Goal: Information Seeking & Learning: Learn about a topic

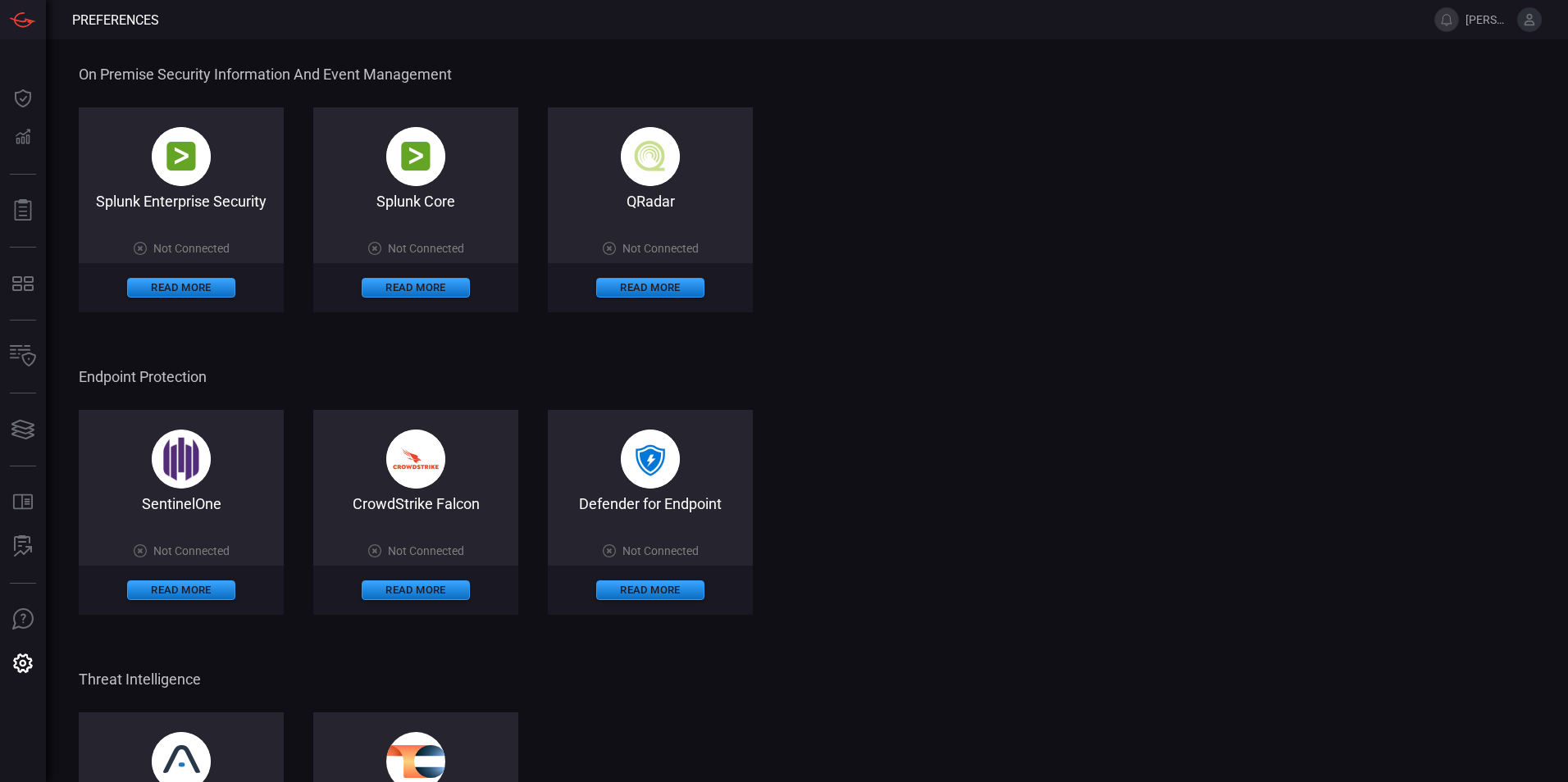
scroll to position [328, 0]
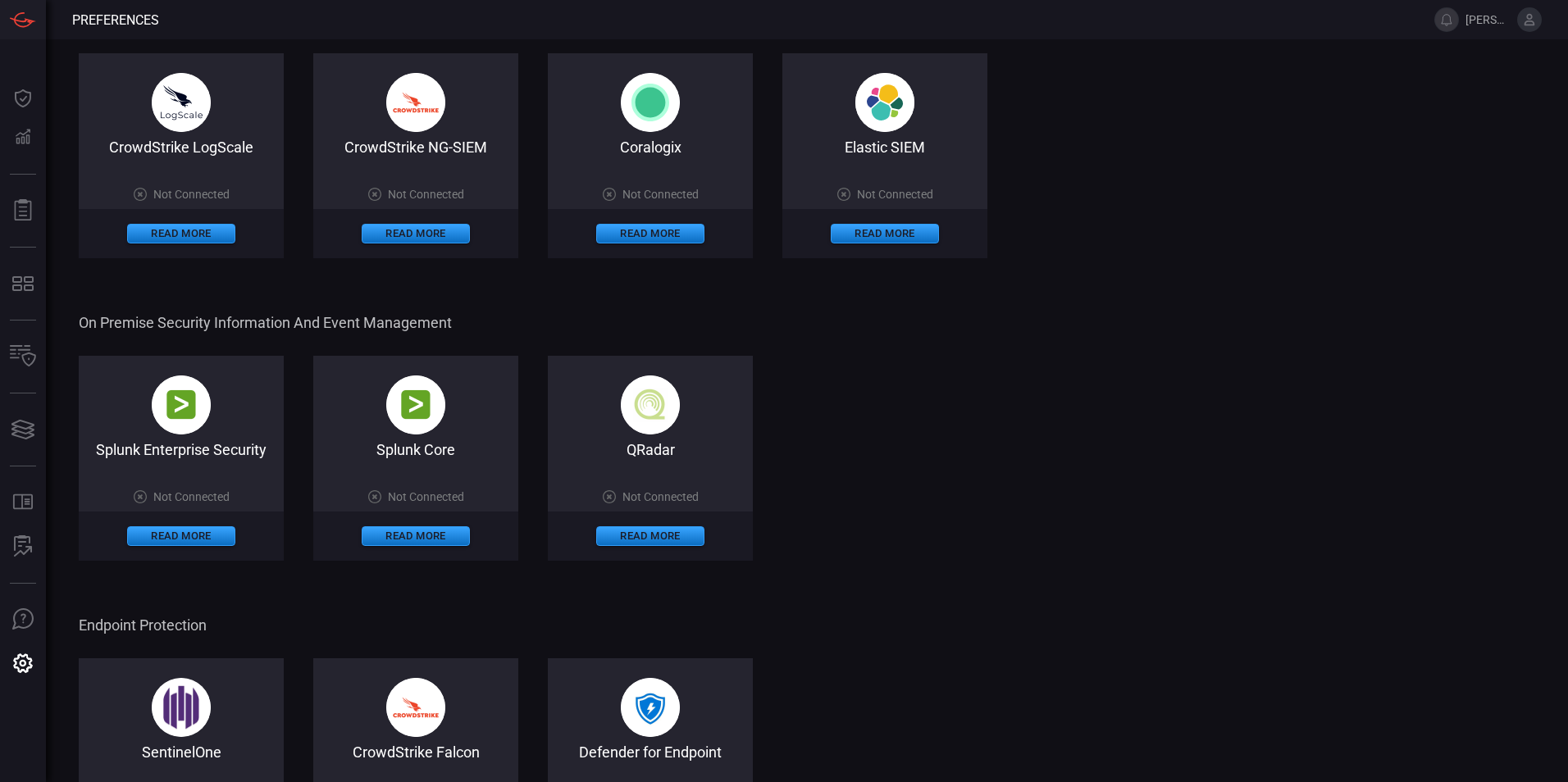
click at [186, 525] on div "Read More" at bounding box center [181, 537] width 205 height 49
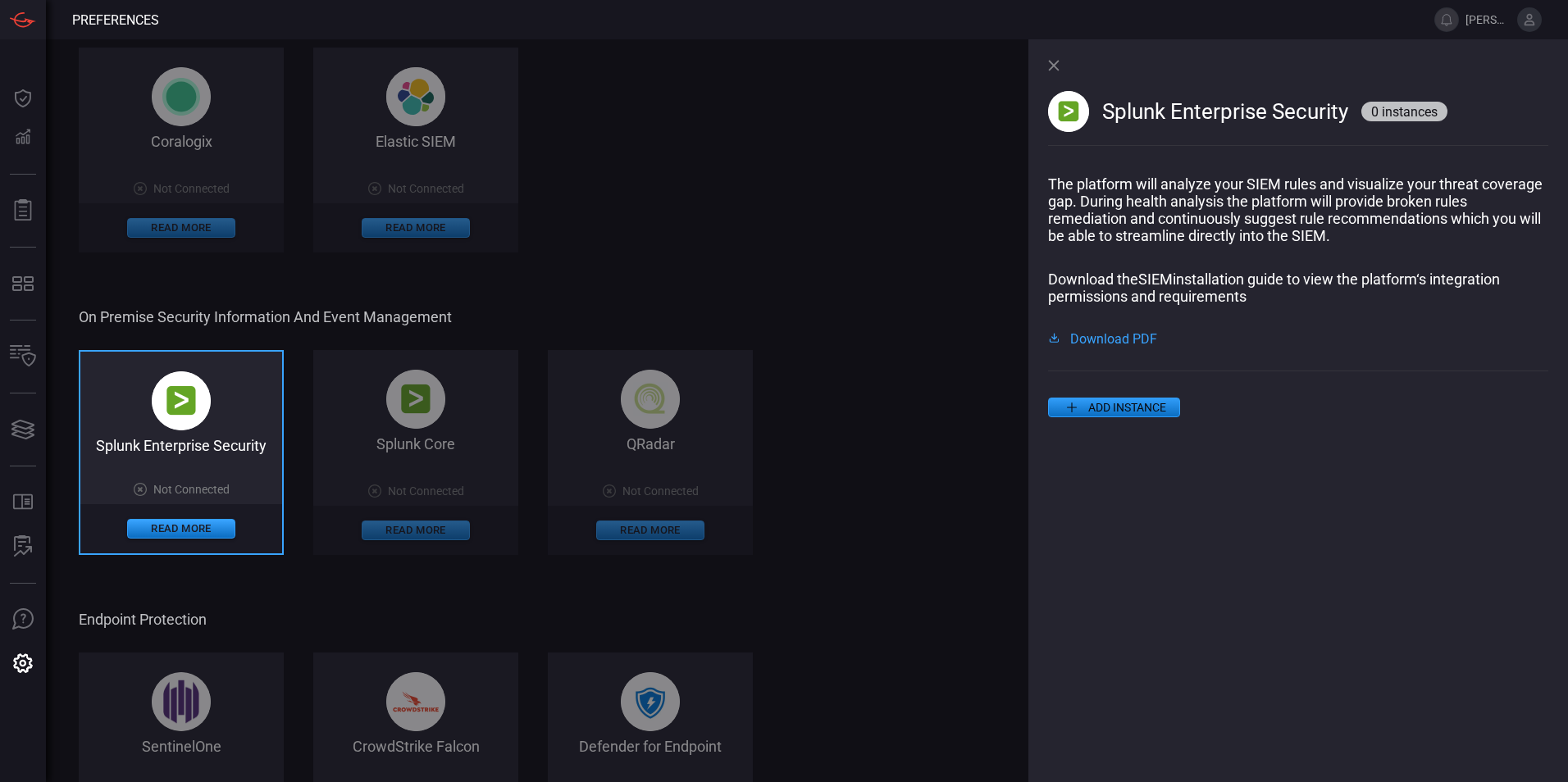
scroll to position [574, 0]
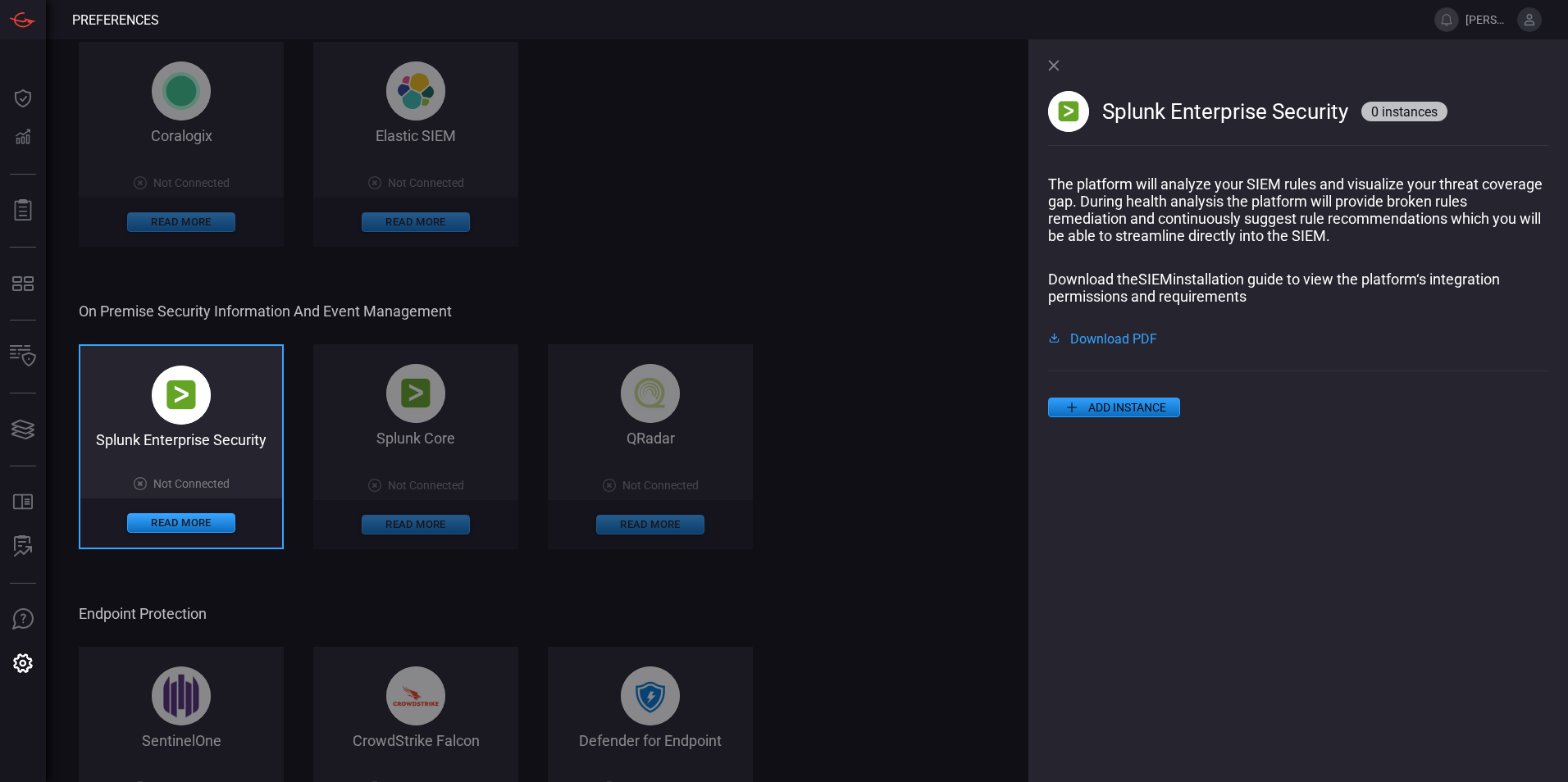
click at [1054, 72] on div "Splunk Enterprise Security 0 instances" at bounding box center [1297, 107] width 500 height 136
click at [1053, 61] on icon at bounding box center [1053, 65] width 11 height 11
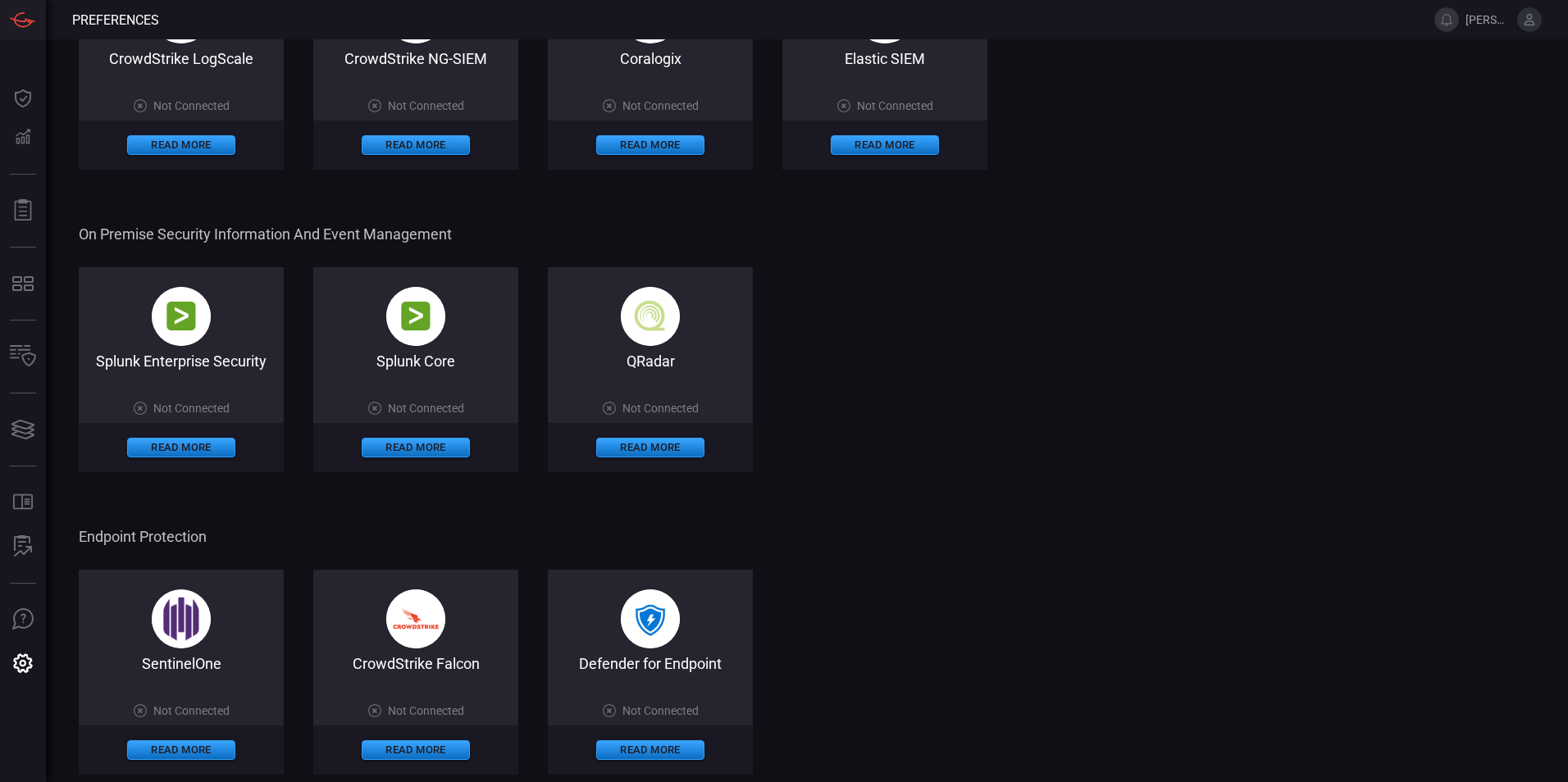
scroll to position [410, 0]
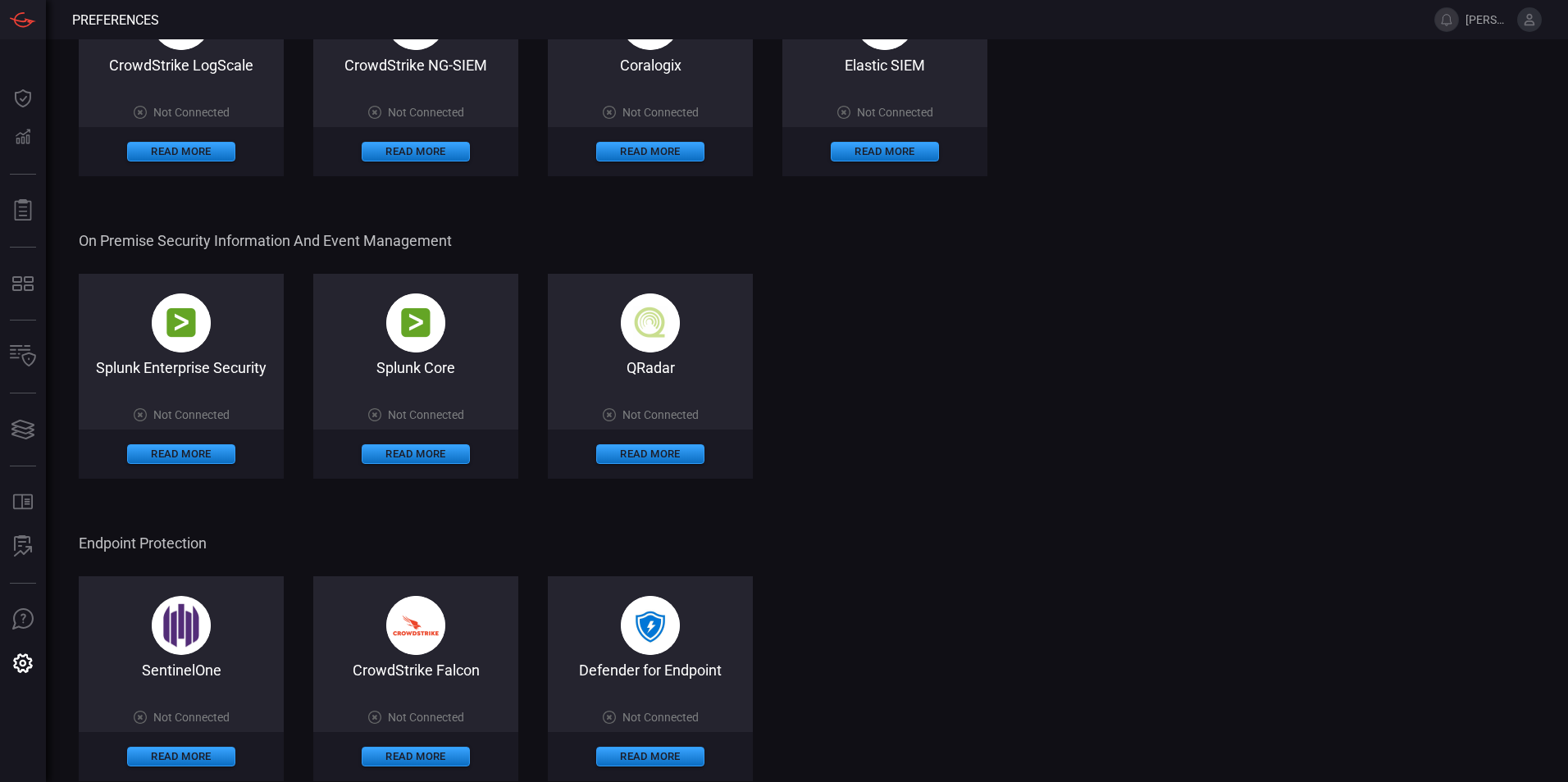
click at [165, 362] on div "Splunk Enterprise Security" at bounding box center [181, 368] width 205 height 17
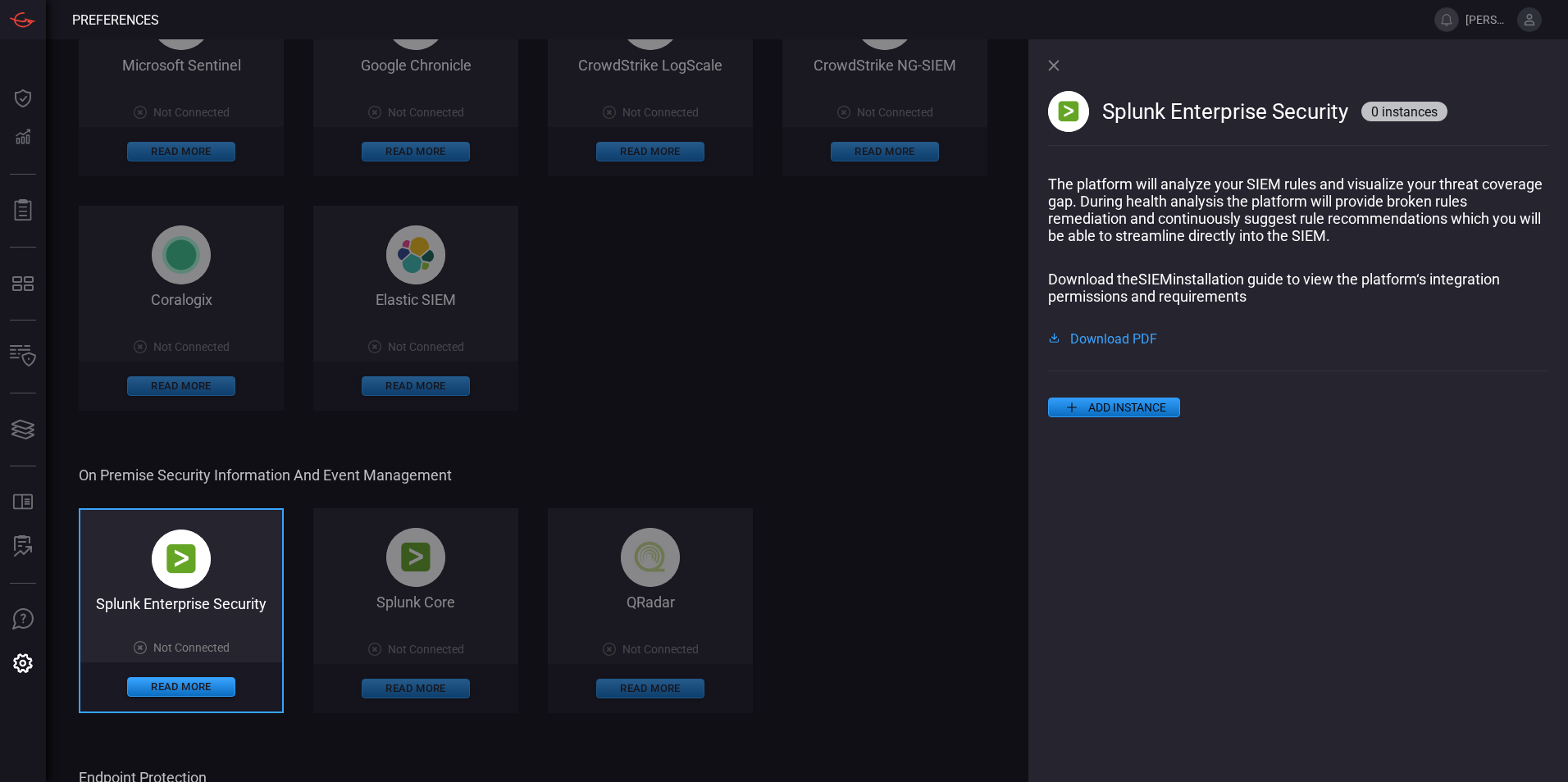
click at [1129, 411] on button "ADD INSTANCE" at bounding box center [1113, 407] width 132 height 20
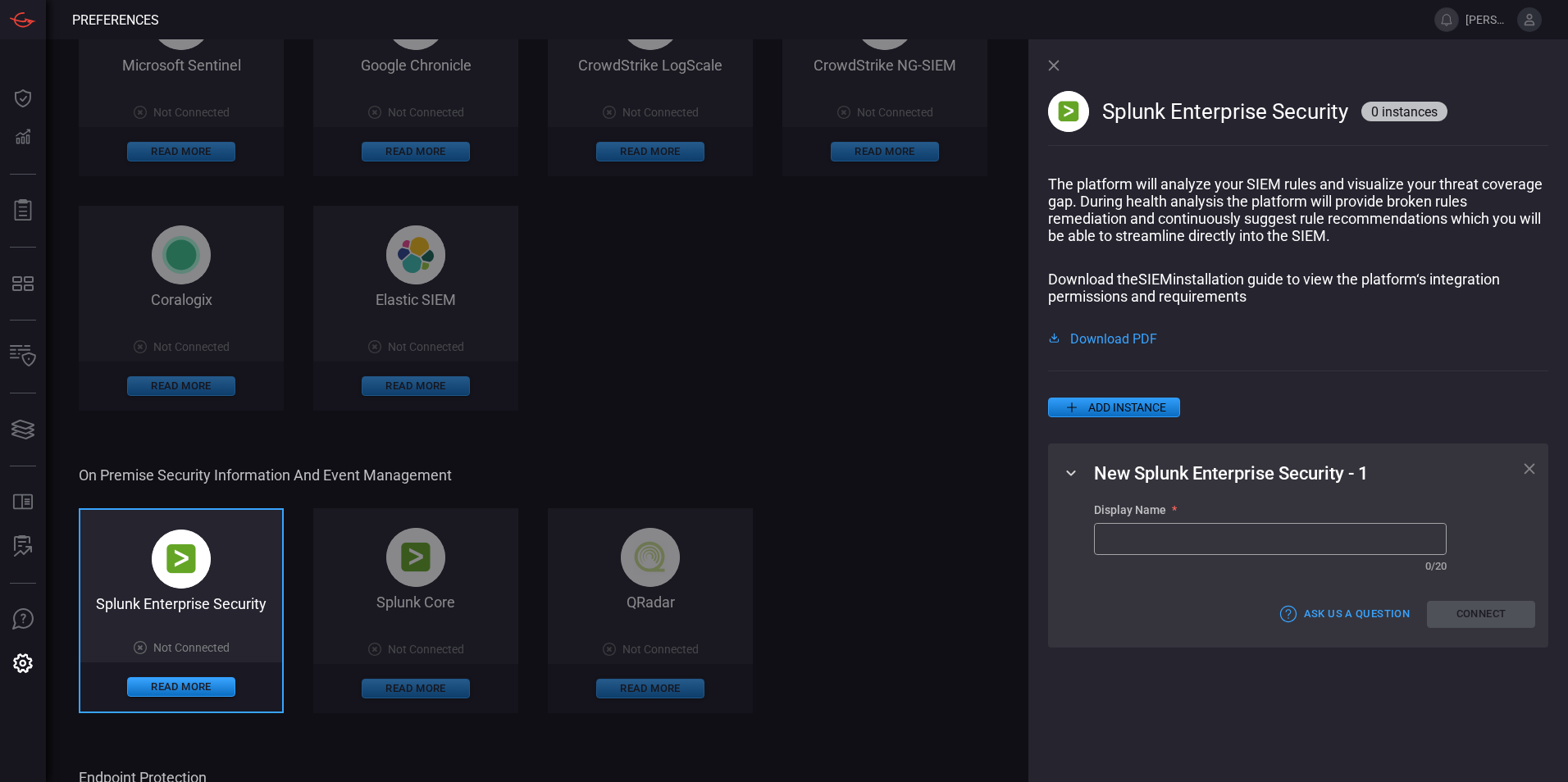
click at [1242, 538] on input "text" at bounding box center [1270, 539] width 351 height 31
click at [1525, 473] on icon at bounding box center [1529, 469] width 11 height 11
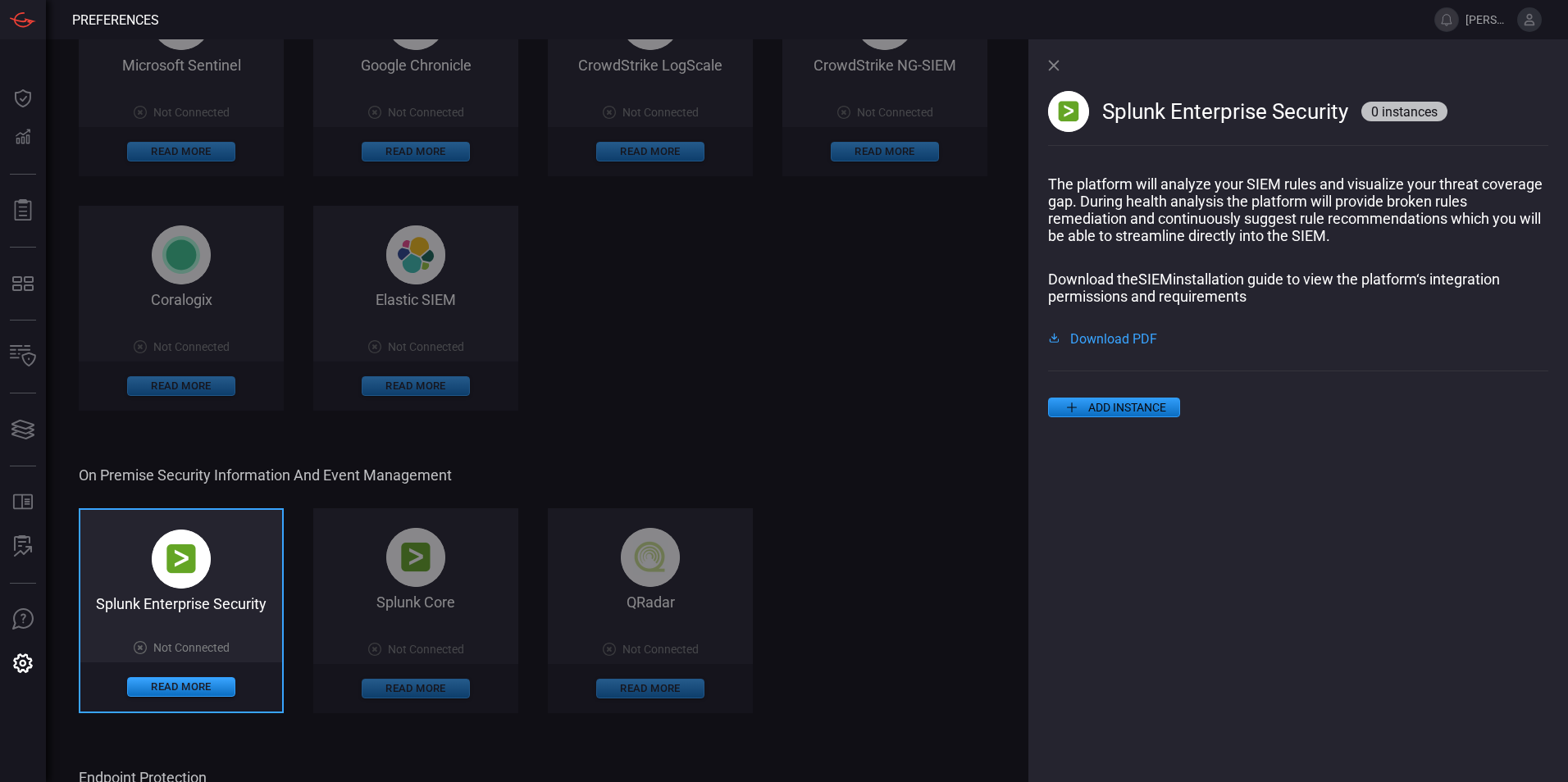
click at [1050, 66] on icon at bounding box center [1053, 65] width 11 height 11
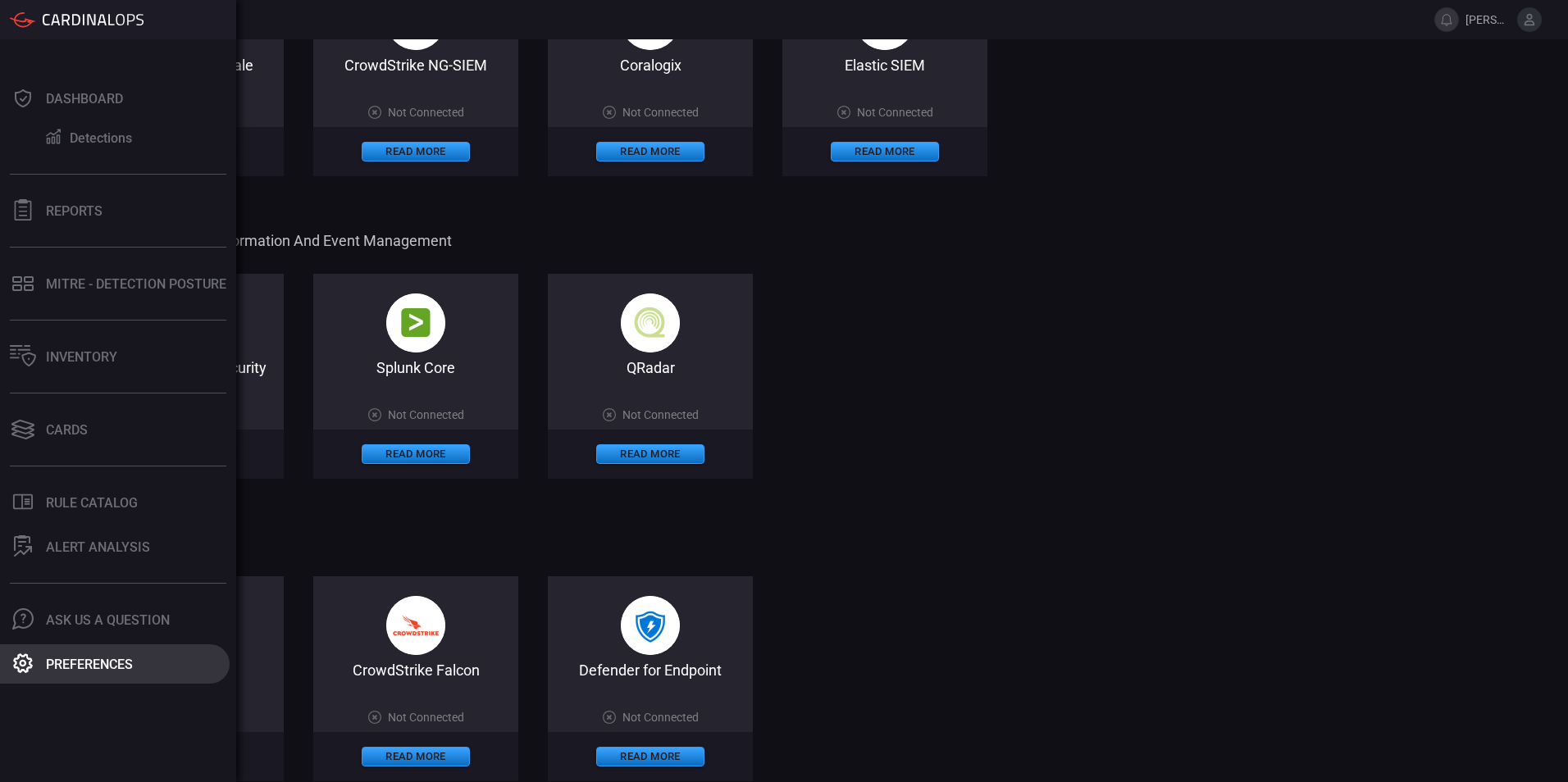
click at [47, 670] on div "Preferences" at bounding box center [89, 664] width 87 height 15
click at [27, 667] on icon at bounding box center [22, 663] width 21 height 21
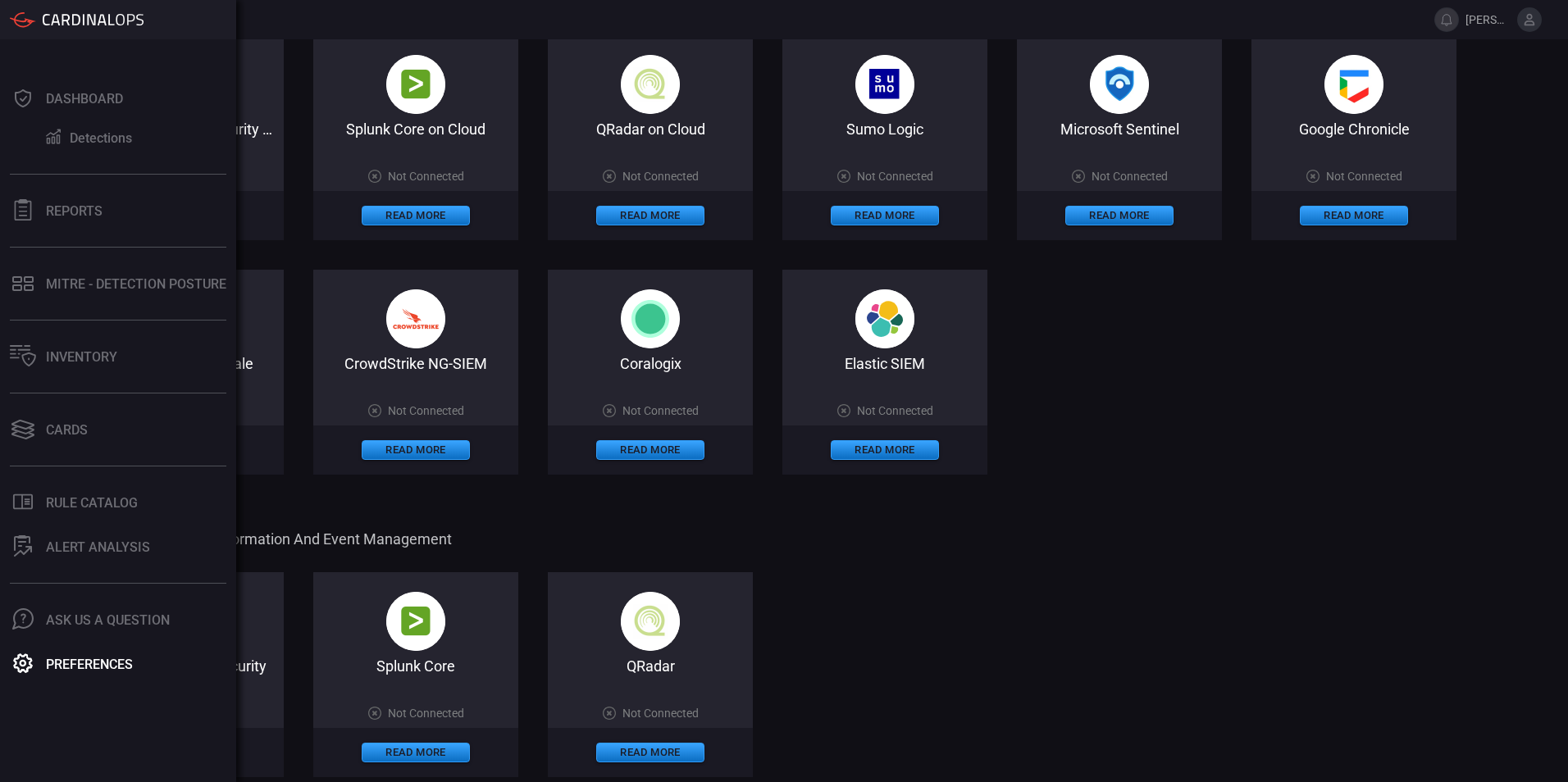
scroll to position [82, 0]
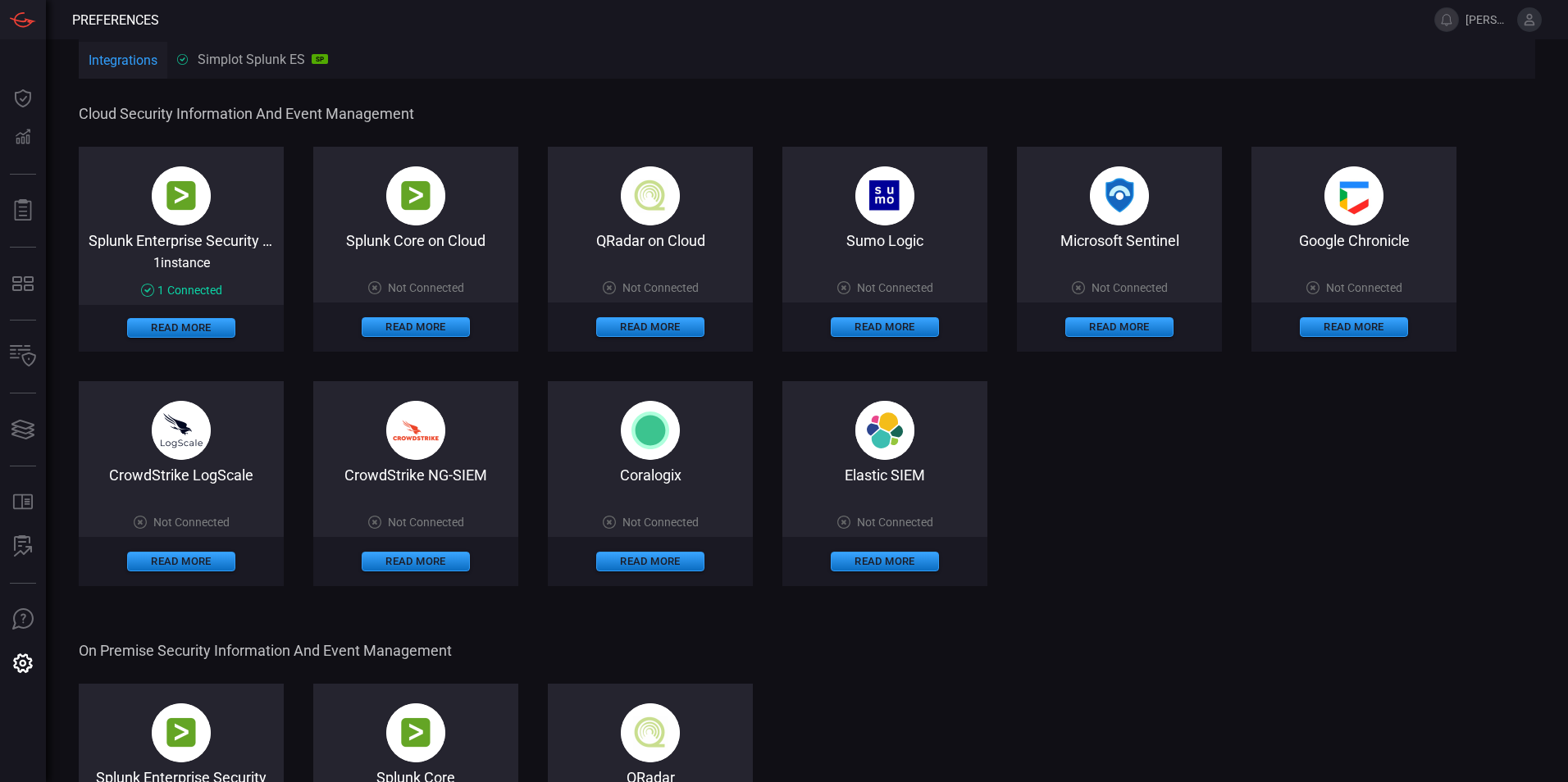
click at [176, 289] on span "Connected" at bounding box center [194, 290] width 55 height 13
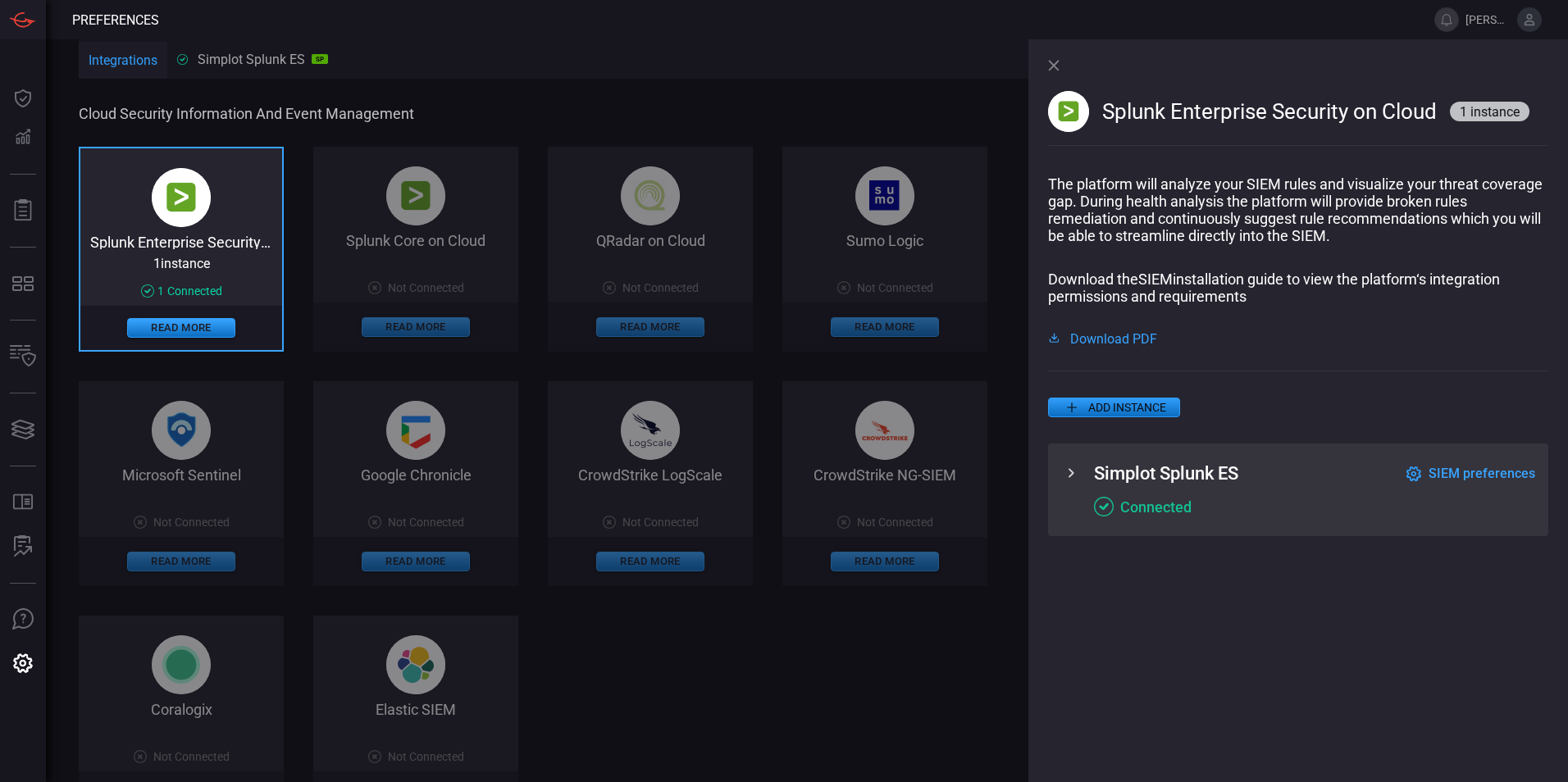
click at [1076, 478] on icon at bounding box center [1071, 473] width 20 height 20
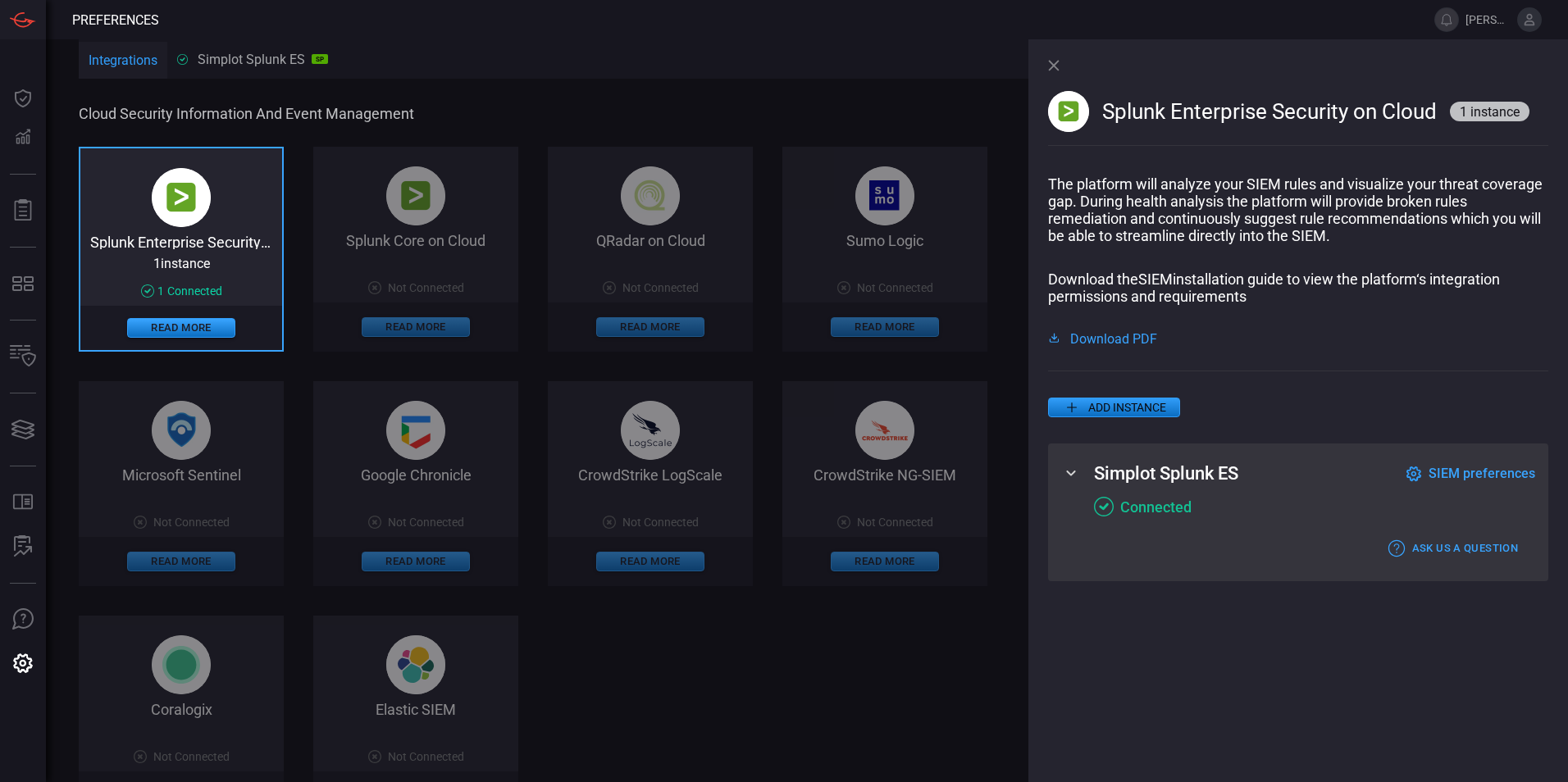
click at [1476, 484] on button "SIEM preferences" at bounding box center [1470, 474] width 129 height 20
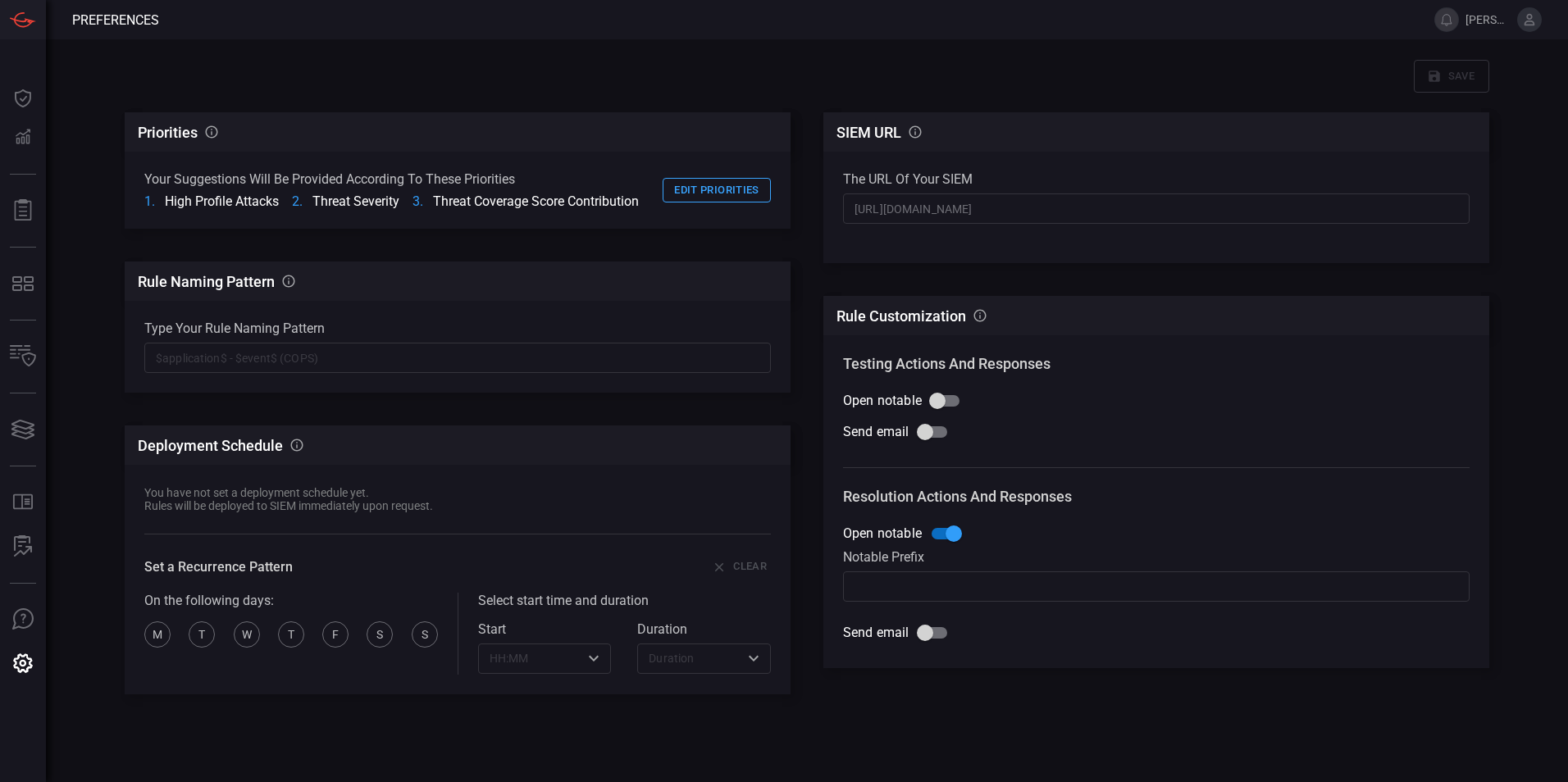
scroll to position [59, 0]
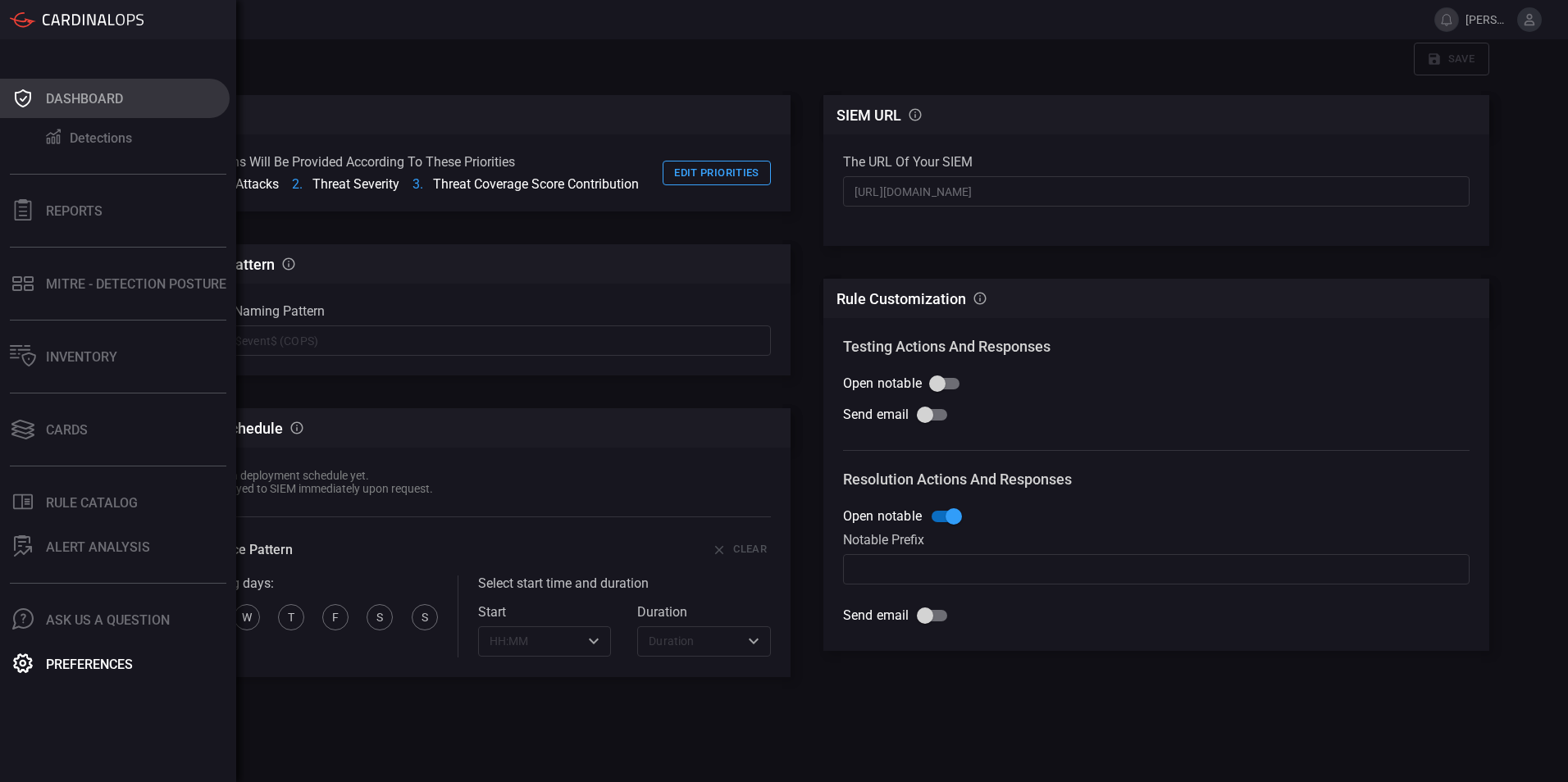
click at [123, 96] on div "Dashboard" at bounding box center [84, 99] width 77 height 15
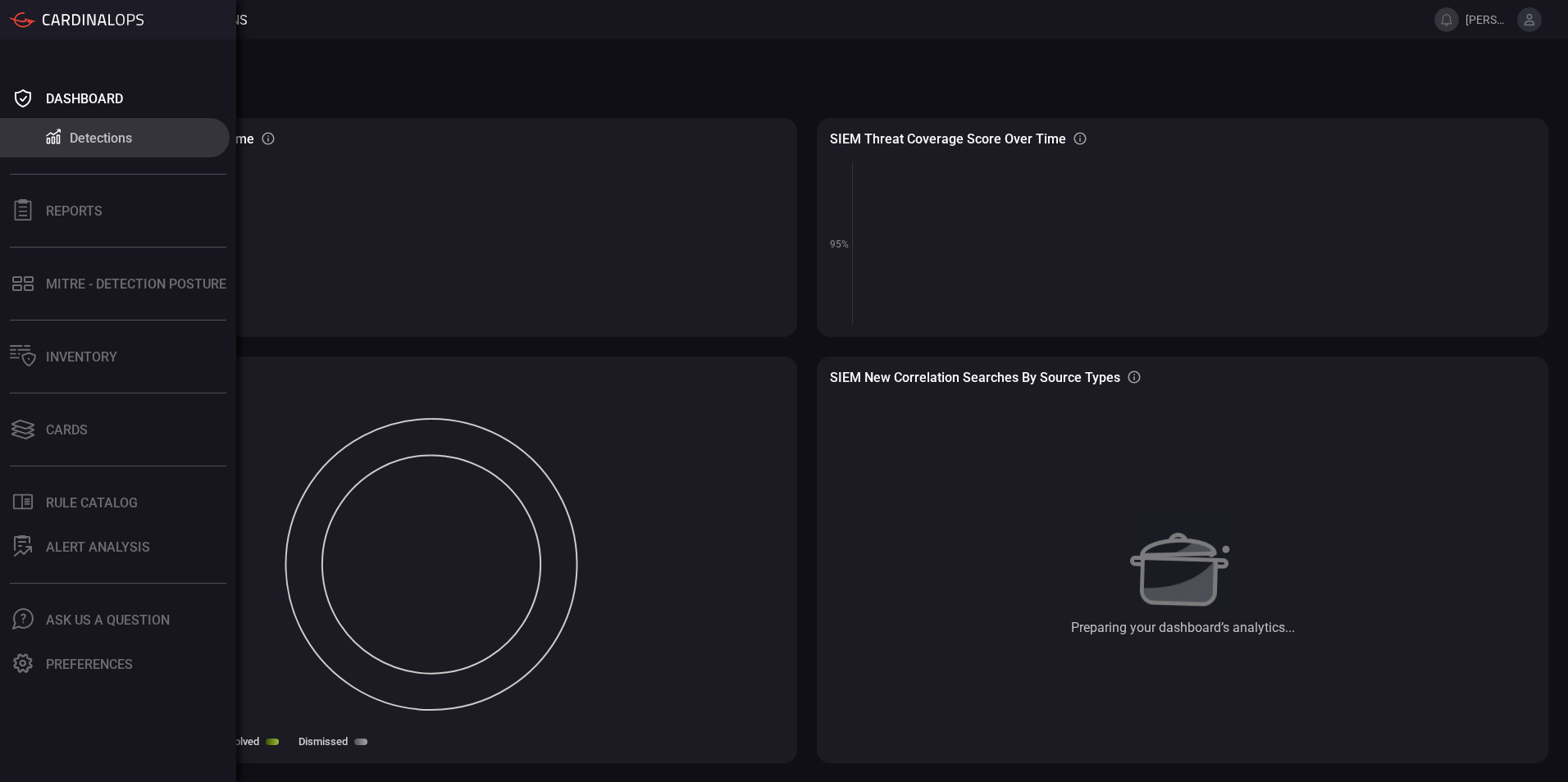
click at [101, 134] on div "Detections" at bounding box center [101, 138] width 62 height 15
click at [28, 210] on icon at bounding box center [22, 210] width 21 height 21
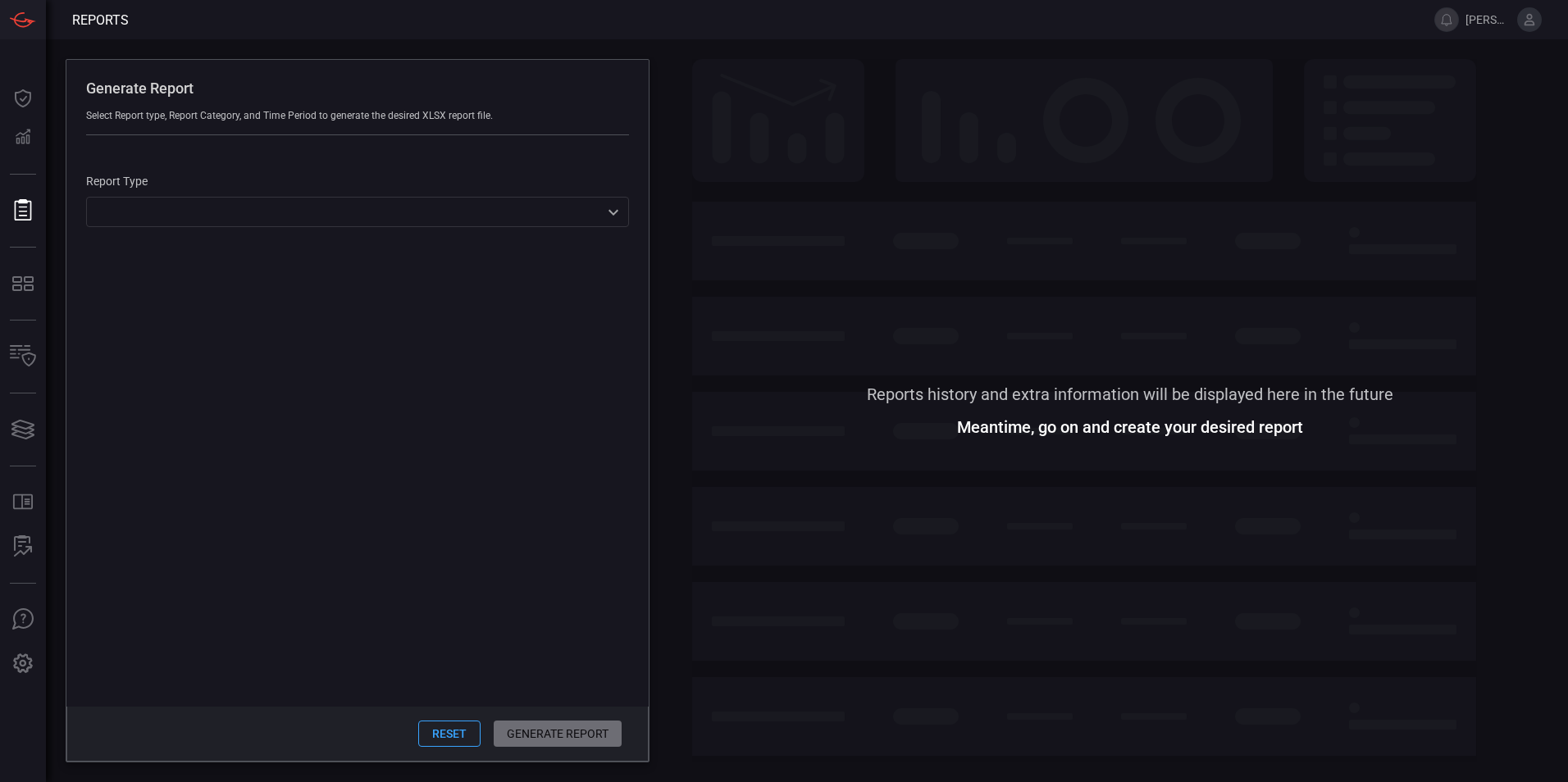
click at [593, 213] on div "​ ​" at bounding box center [357, 212] width 543 height 31
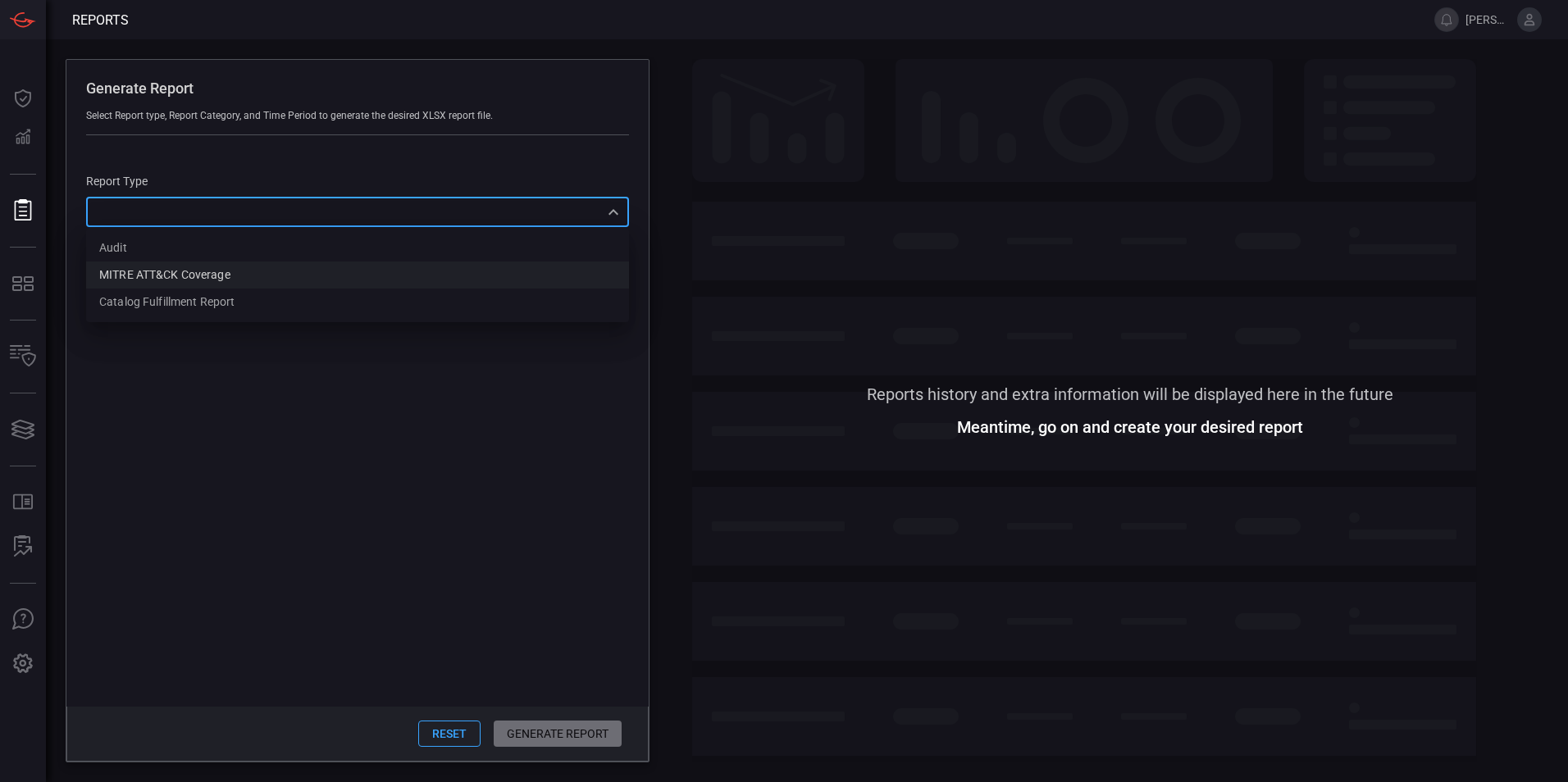
click at [189, 274] on div "MITRE ATT&CK Coverage" at bounding box center [164, 275] width 131 height 17
type input "mitreCoverage"
click at [205, 290] on input "Techniques" at bounding box center [203, 286] width 34 height 34
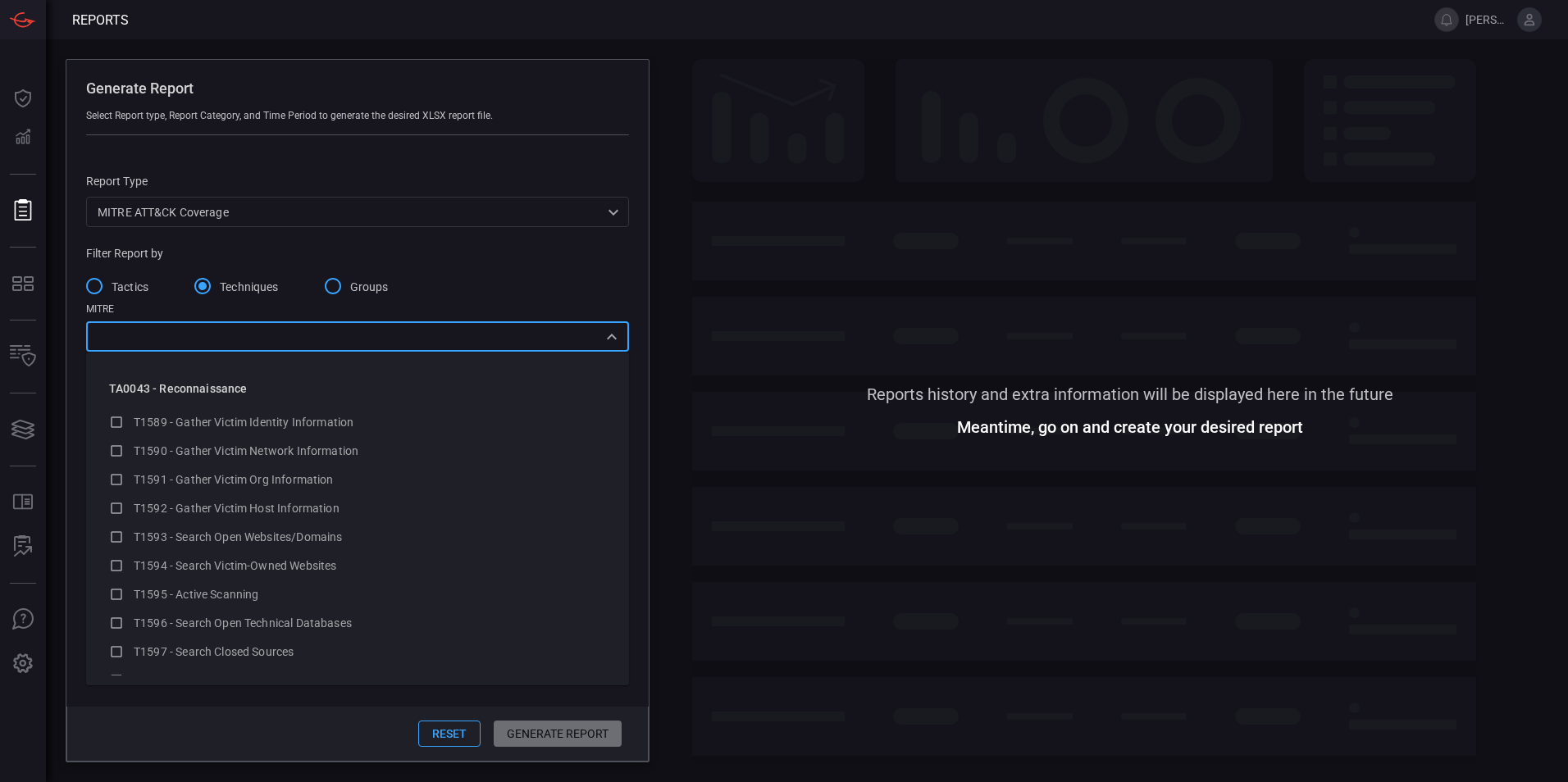
click at [258, 343] on input "text" at bounding box center [344, 336] width 506 height 20
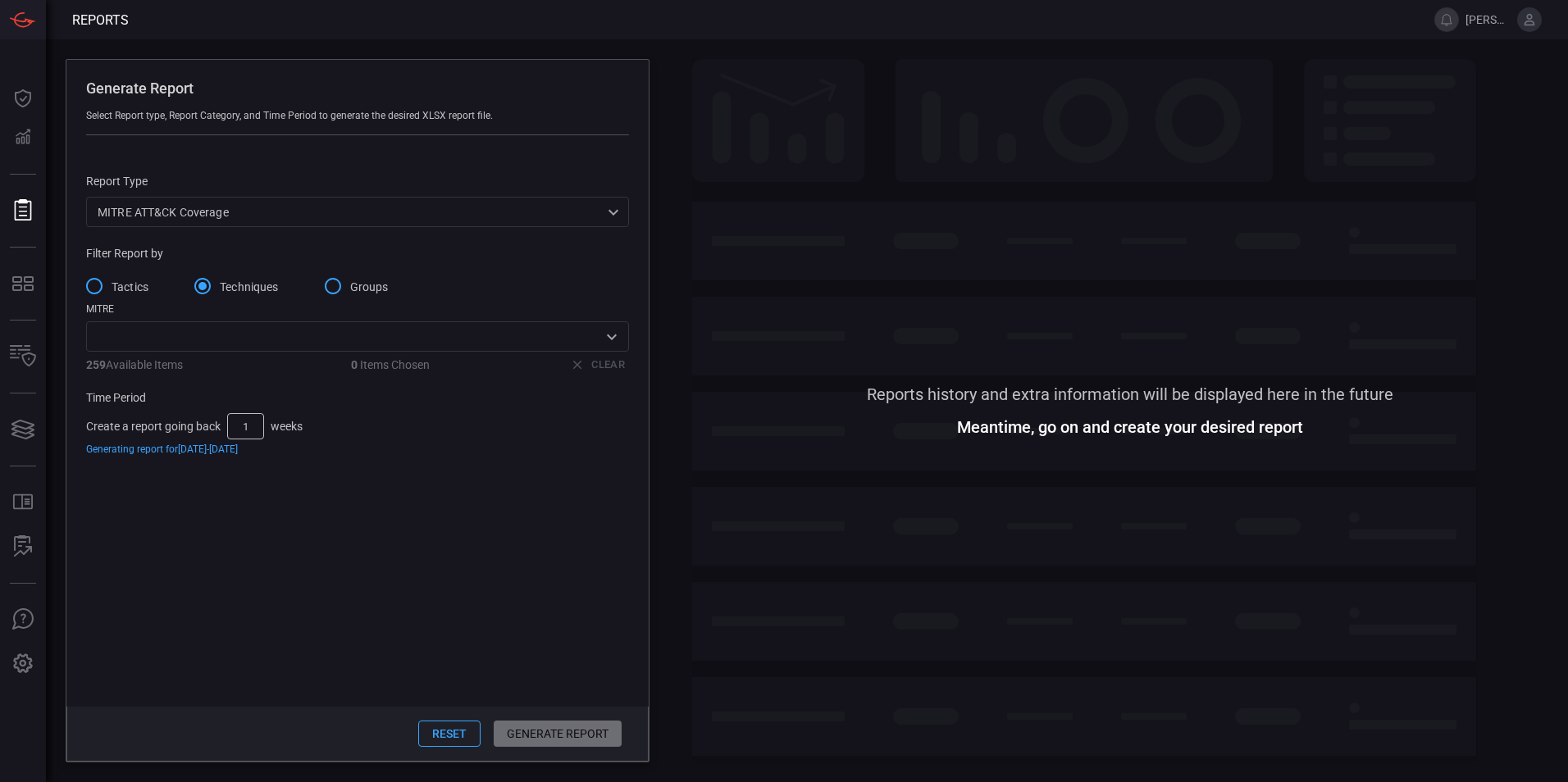
click at [103, 284] on input "Tactics" at bounding box center [94, 286] width 34 height 34
click at [529, 339] on input "text" at bounding box center [344, 336] width 506 height 20
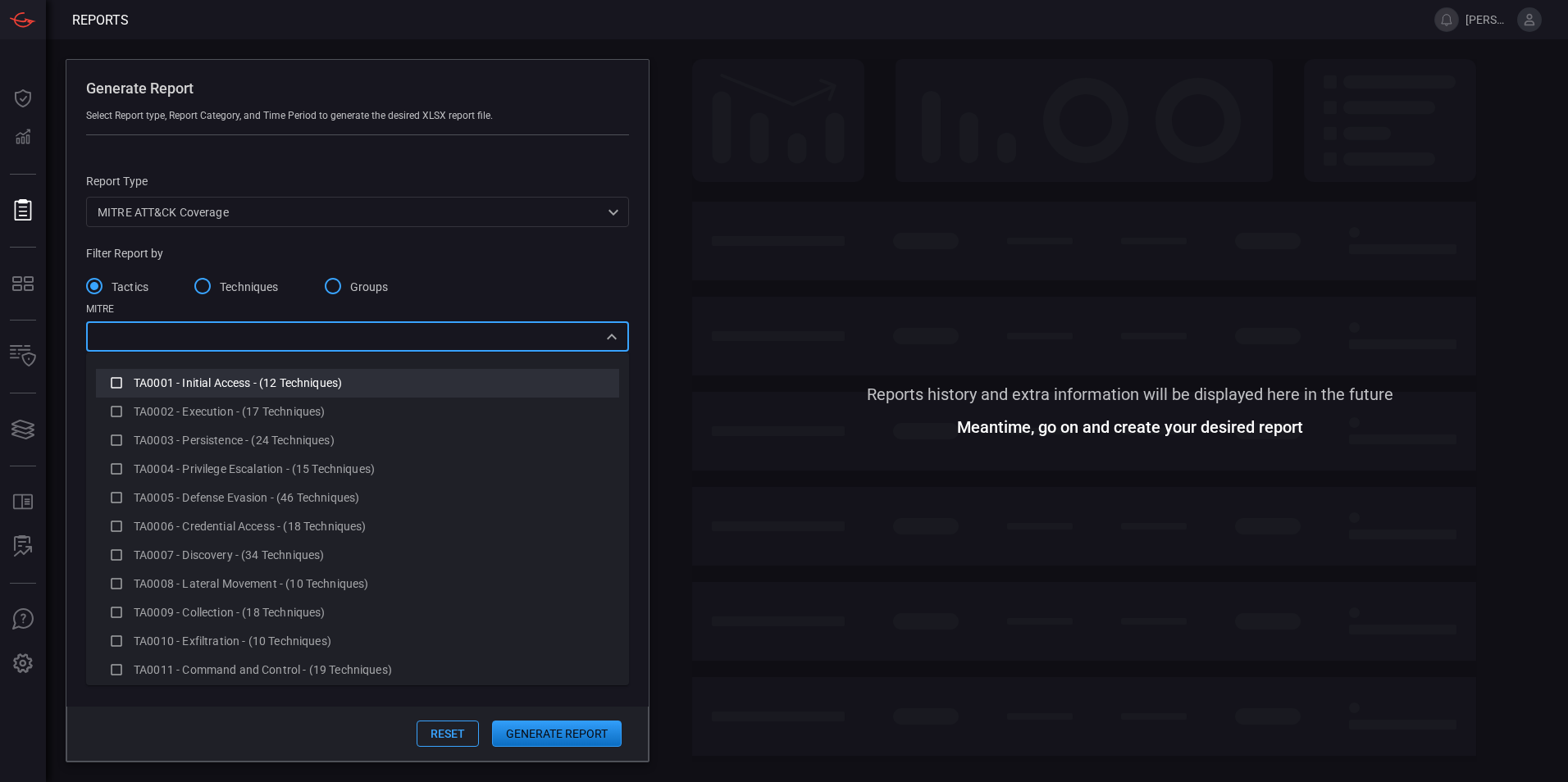
click at [260, 379] on span "TA0001 - Initial Access - (12 Techniques)" at bounding box center [238, 382] width 209 height 13
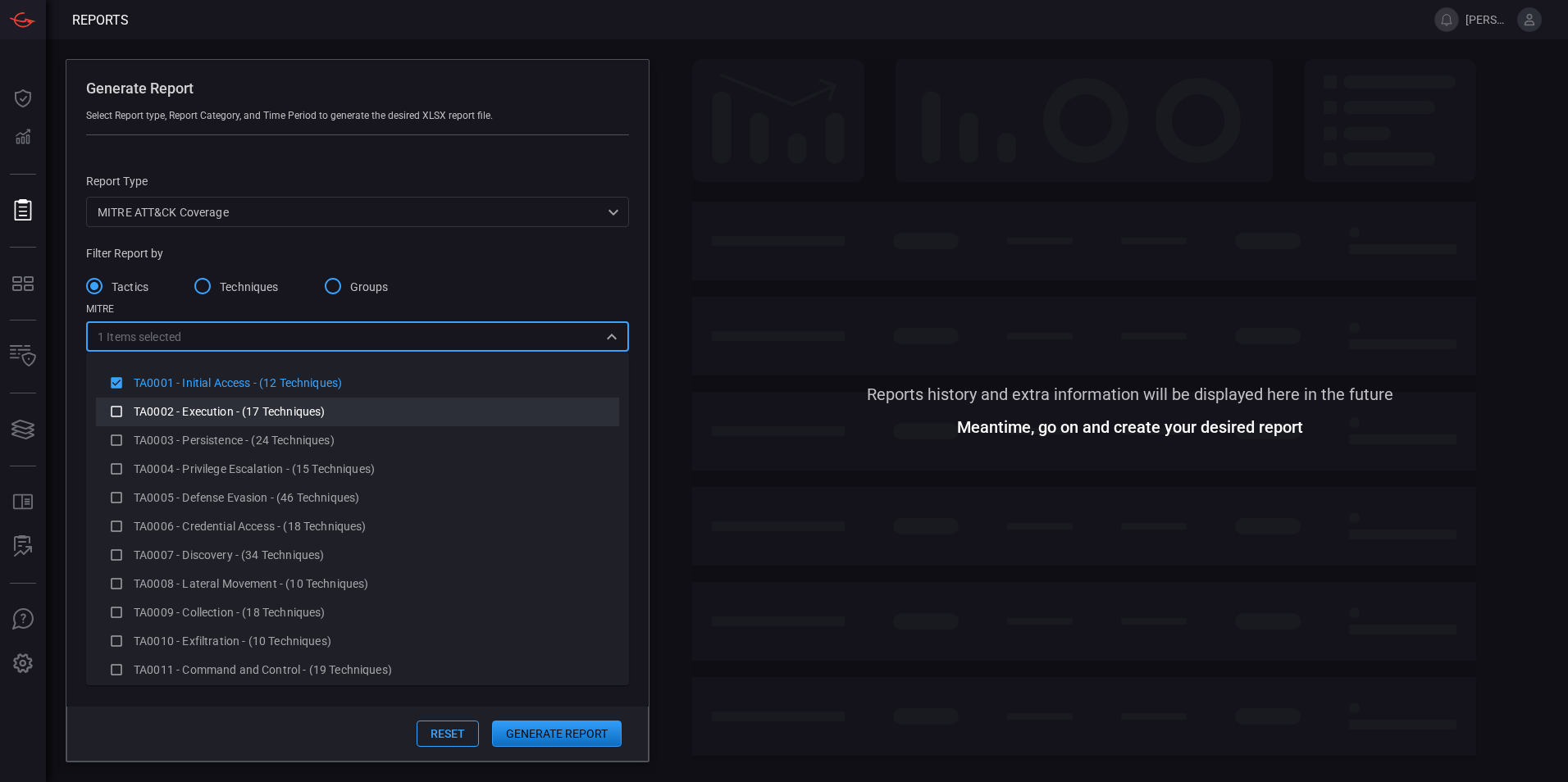
click at [236, 416] on span "TA0002 - Execution - (17 Techniques)" at bounding box center [229, 411] width 191 height 13
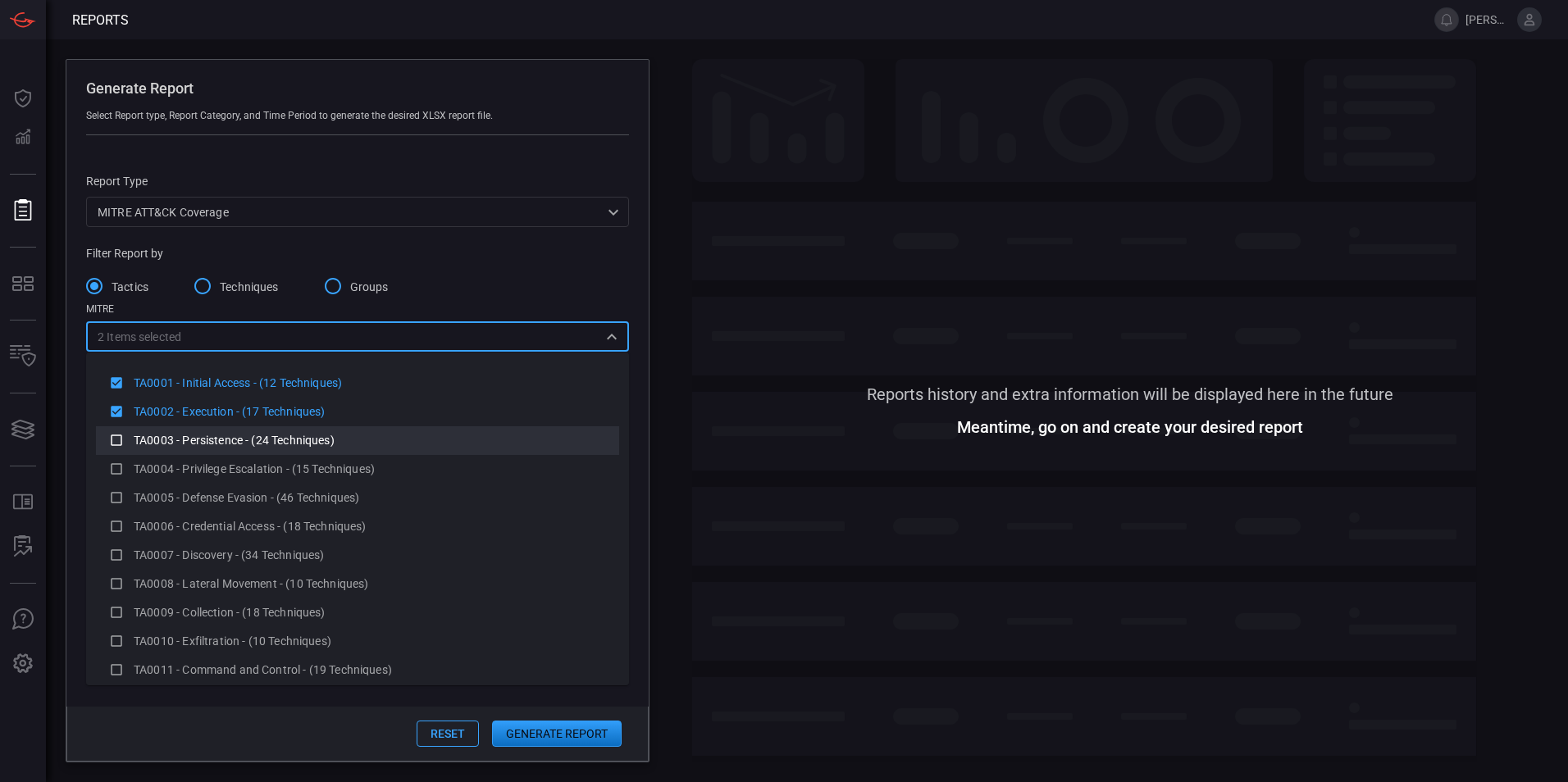
click at [221, 436] on span "TA0003 - Persistence - (24 Techniques)" at bounding box center [234, 440] width 201 height 13
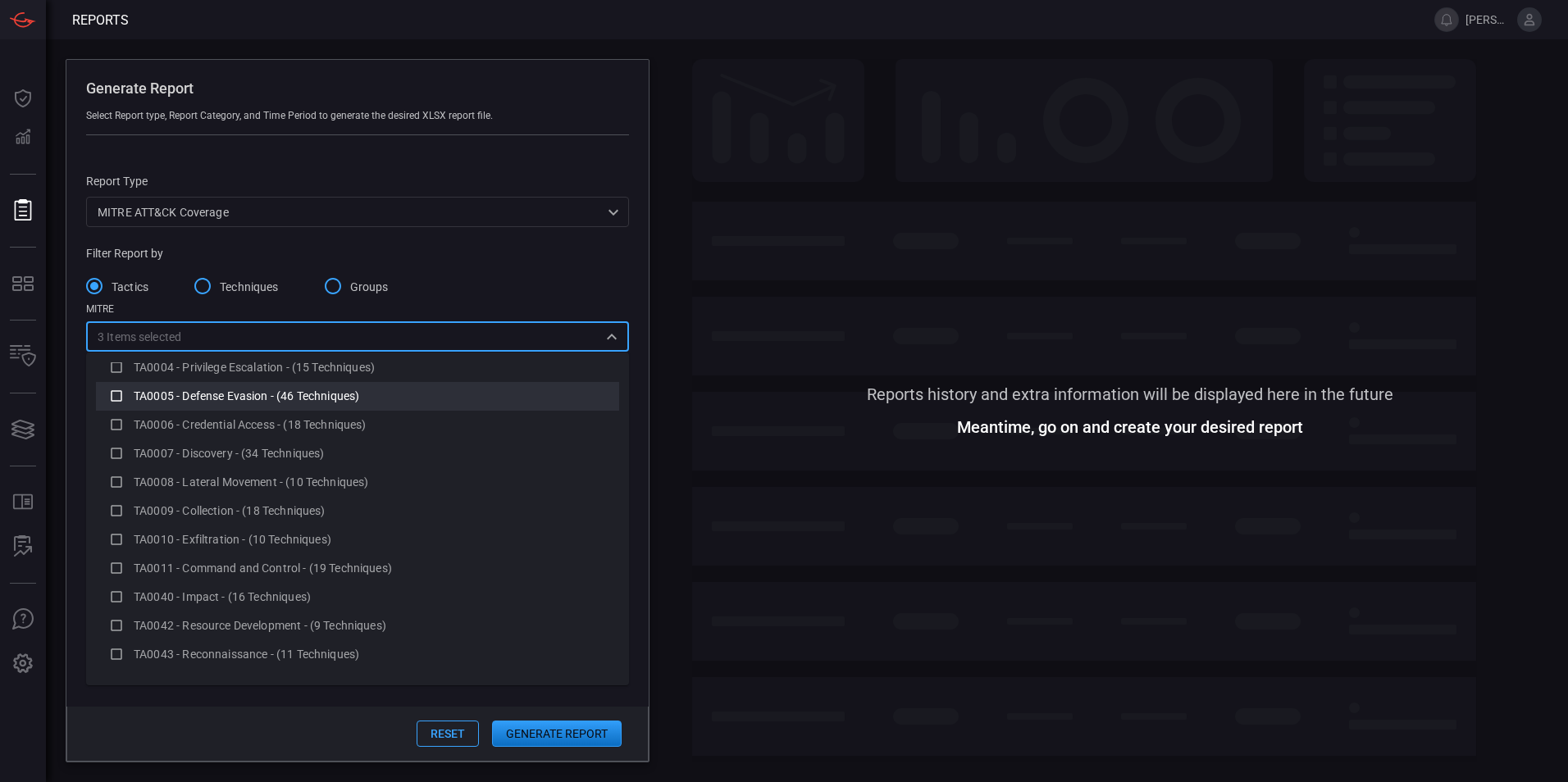
click at [224, 392] on span "TA0005 - Defense Evasion - (46 Techniques)" at bounding box center [246, 395] width 226 height 13
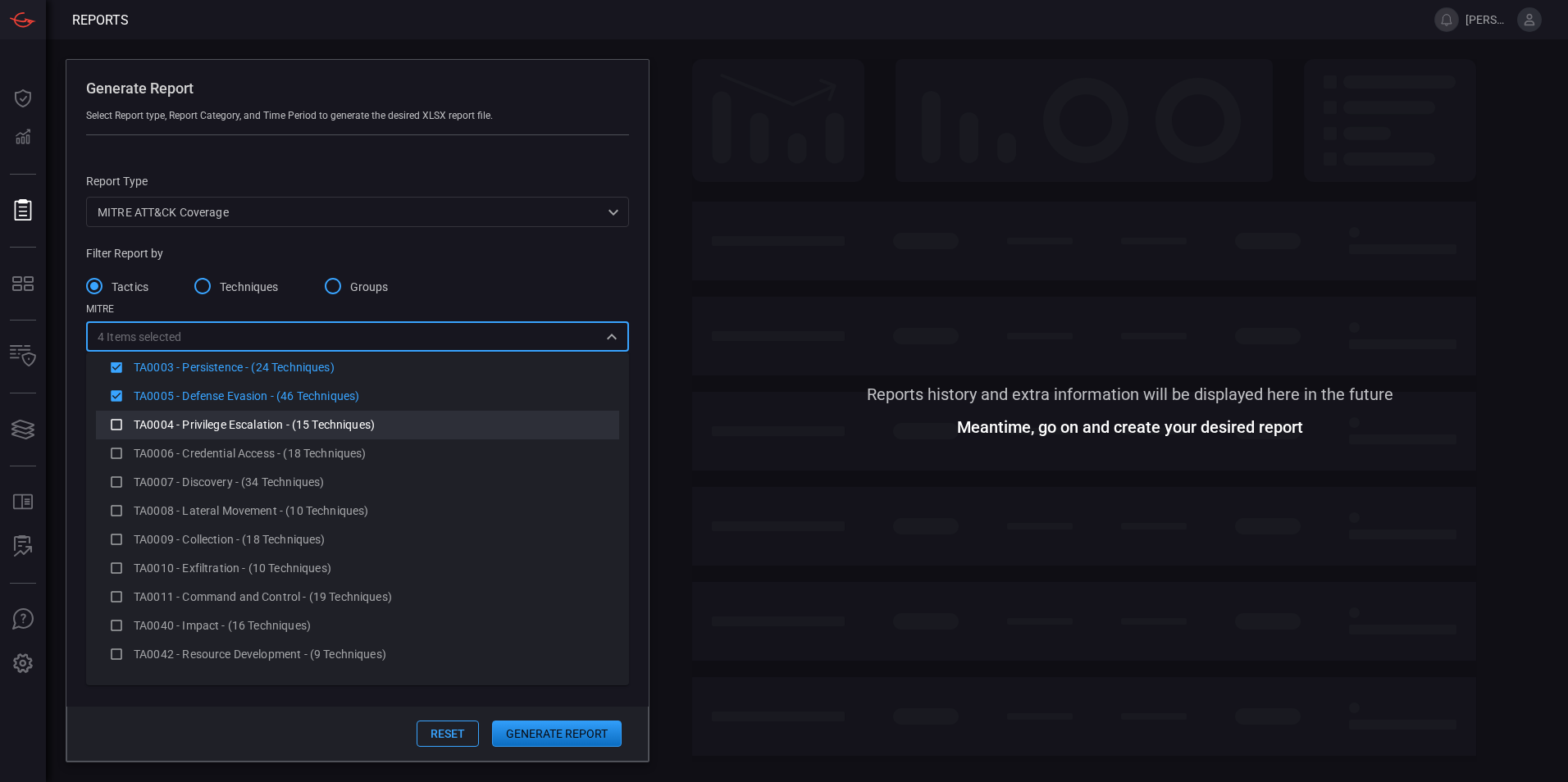
click at [212, 427] on span "TA0004 - Privilege Escalation - (15 Techniques)" at bounding box center [254, 424] width 241 height 13
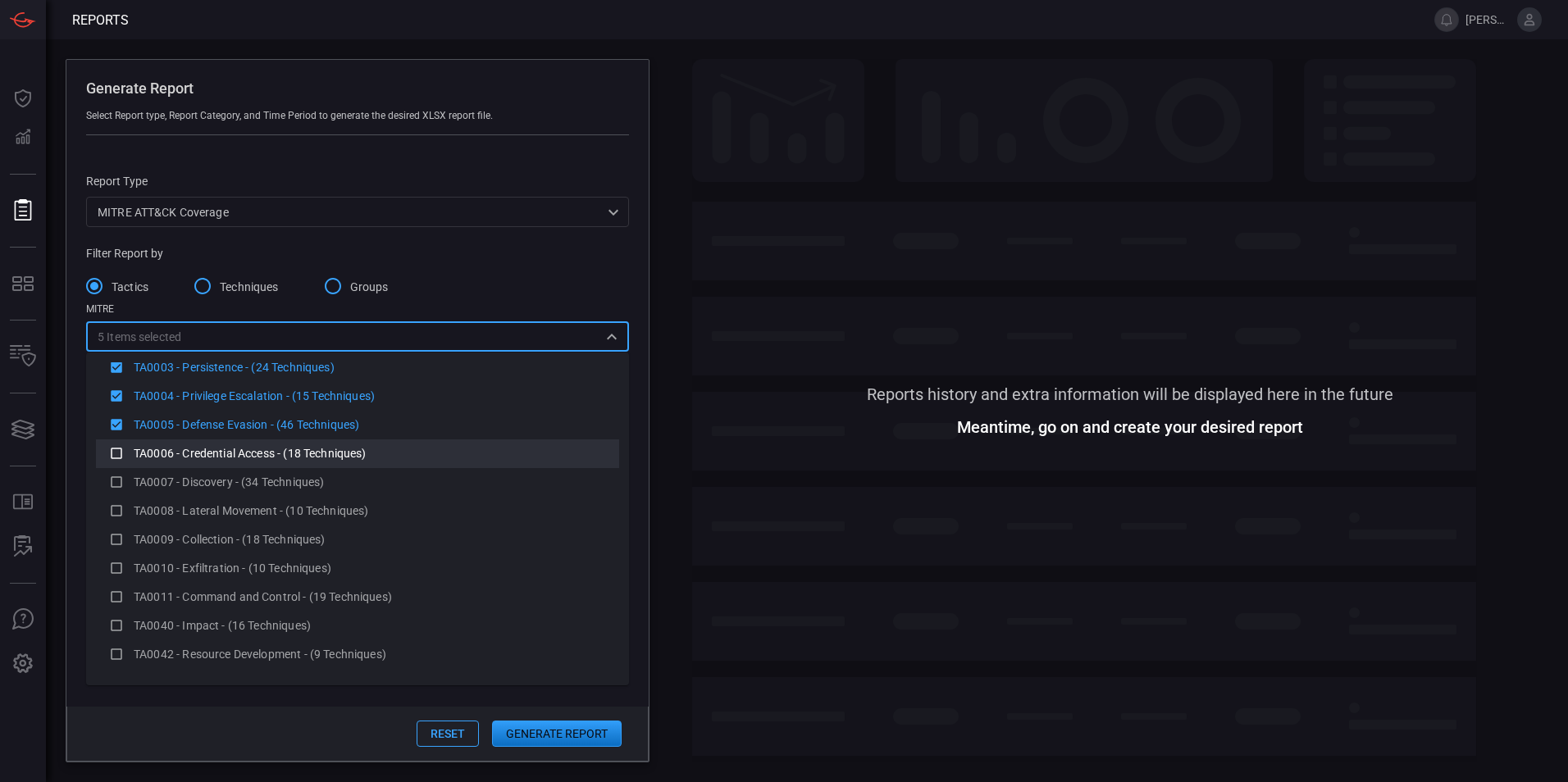
click at [216, 454] on span "TA0006 - Credential Access - (18 Techniques)" at bounding box center [250, 453] width 233 height 13
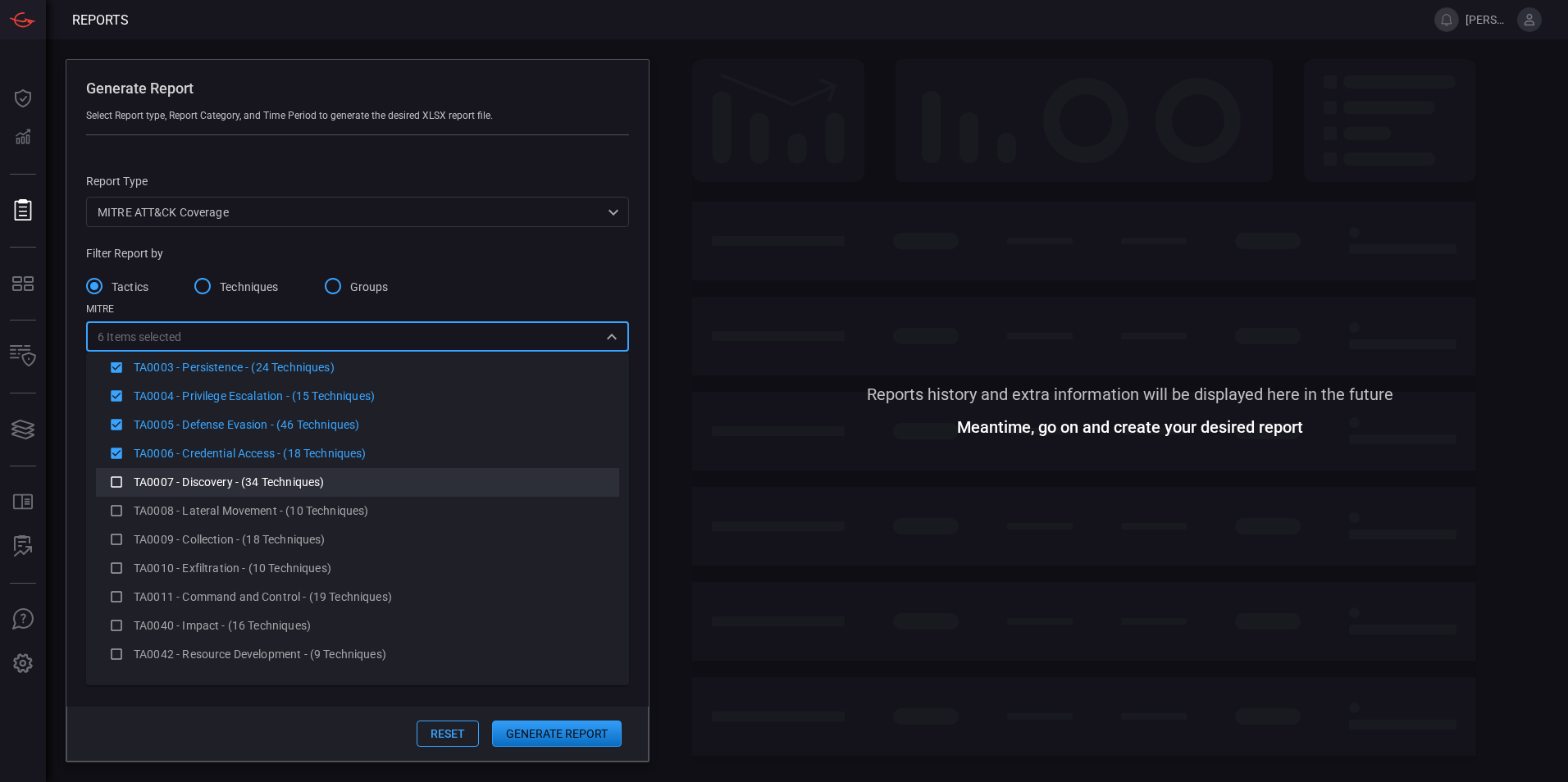
click at [216, 483] on span "TA0007 - Discovery - (34 Techniques)" at bounding box center [228, 481] width 190 height 13
drag, startPoint x: 211, startPoint y: 510, endPoint x: 209, endPoint y: 529, distance: 19.1
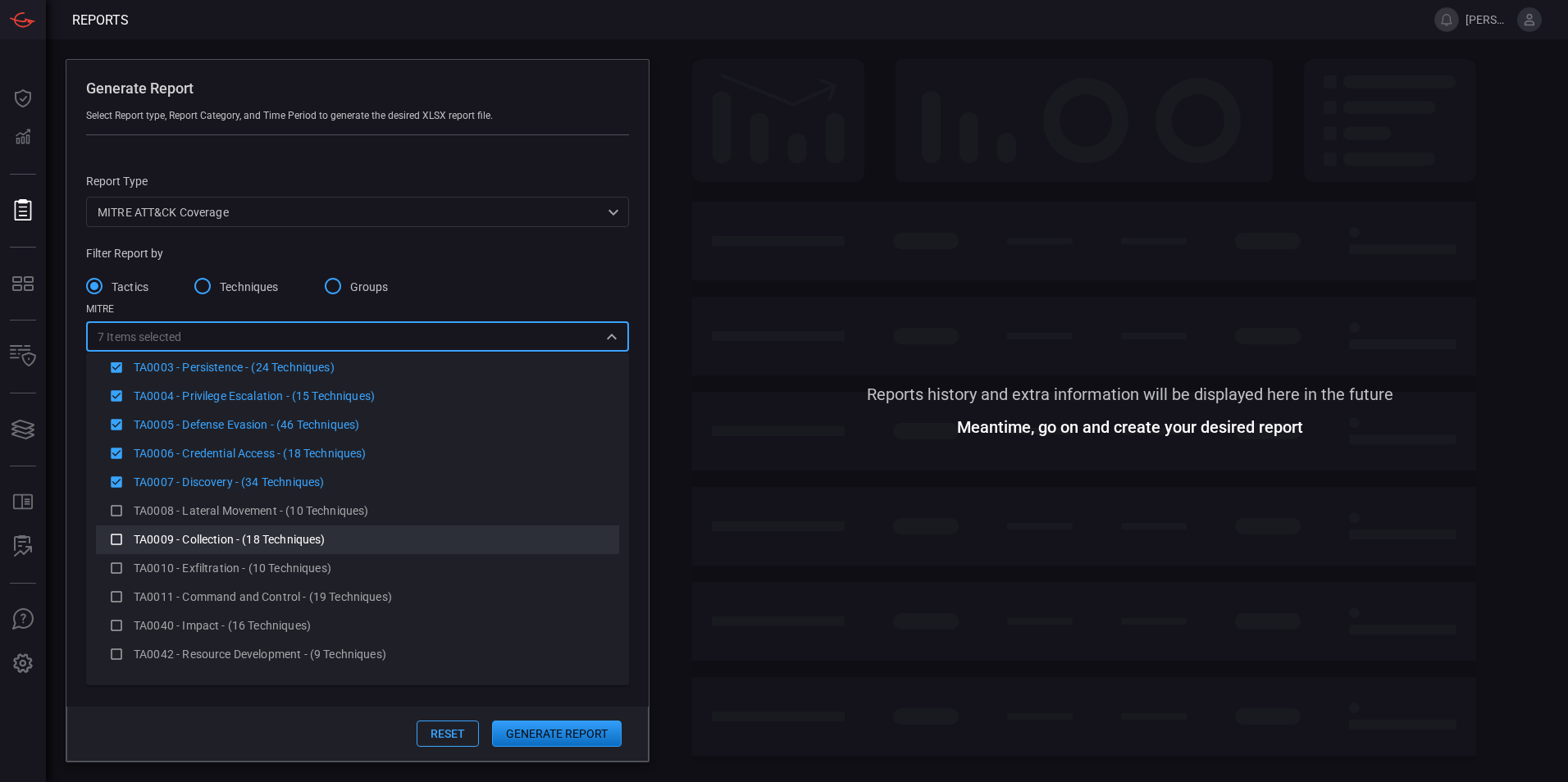
click at [211, 511] on span "TA0008 - Lateral Movement - (10 Techniques)" at bounding box center [250, 510] width 234 height 13
click at [205, 542] on span "TA0009 - Collection - (18 Techniques)" at bounding box center [229, 539] width 192 height 13
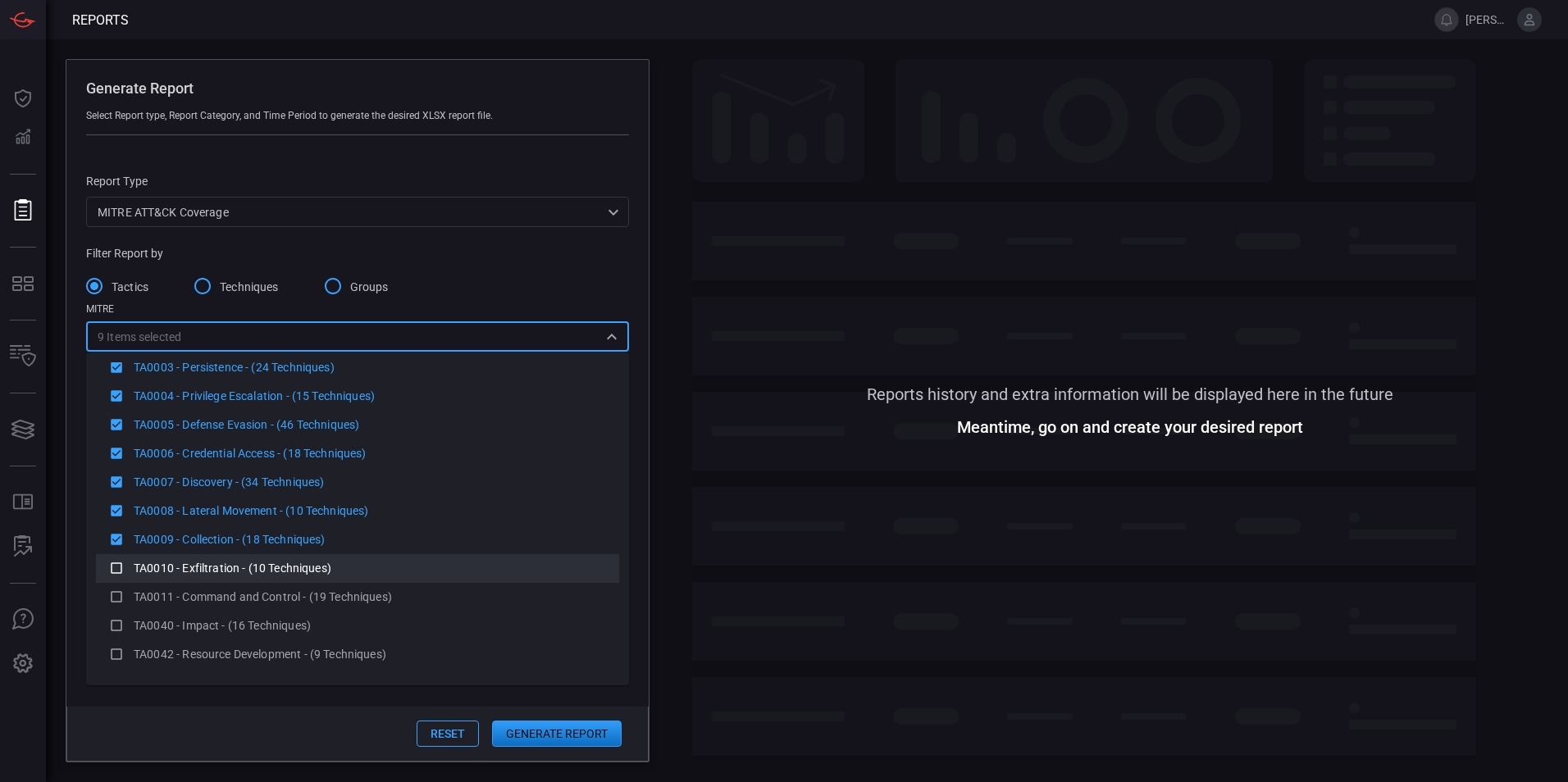
click at [201, 572] on span "TA0010 - Exfiltration - (10 Techniques)" at bounding box center [233, 567] width 198 height 13
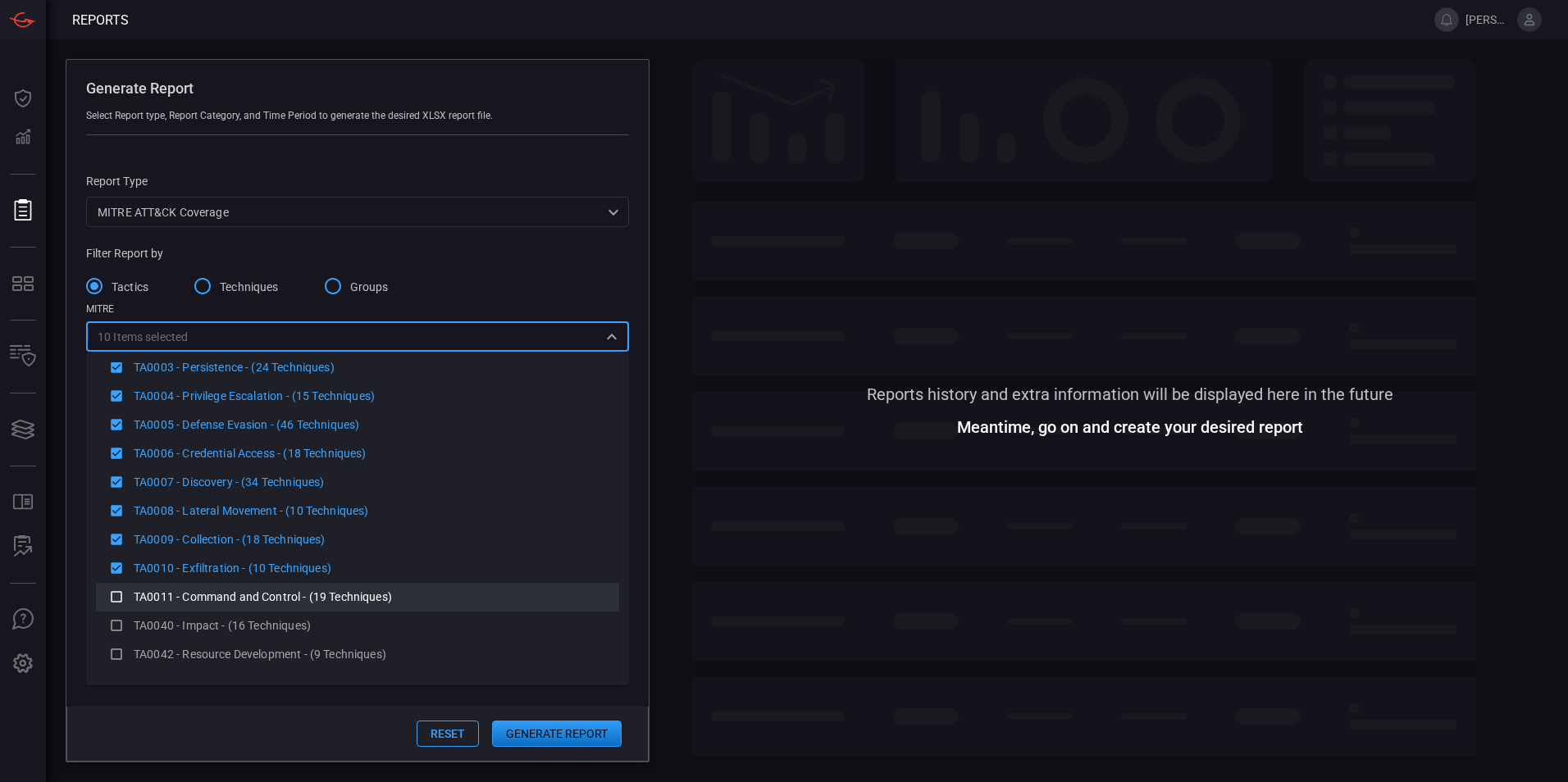
click at [187, 601] on span "TA0011 - Command and Control - (19 Techniques)" at bounding box center [262, 596] width 258 height 13
click at [182, 625] on span "TA0040 - Impact - (16 Techniques)" at bounding box center [222, 625] width 177 height 13
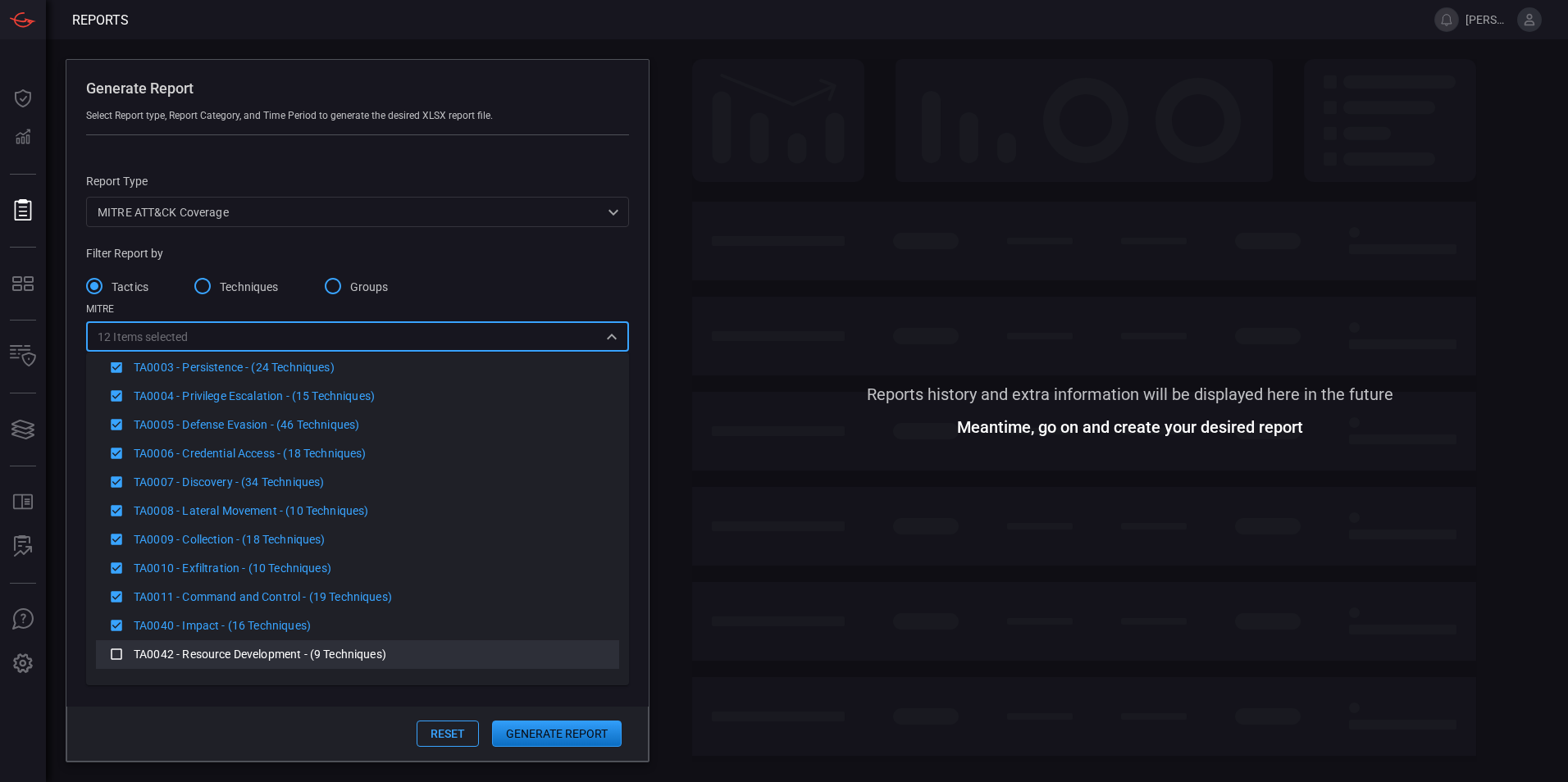
click at [181, 654] on span "TA0042 - Resource Development - (9 Techniques)" at bounding box center [260, 654] width 253 height 13
click at [228, 657] on span "TA0043 - Reconnaissance - (11 Techniques)" at bounding box center [246, 654] width 226 height 13
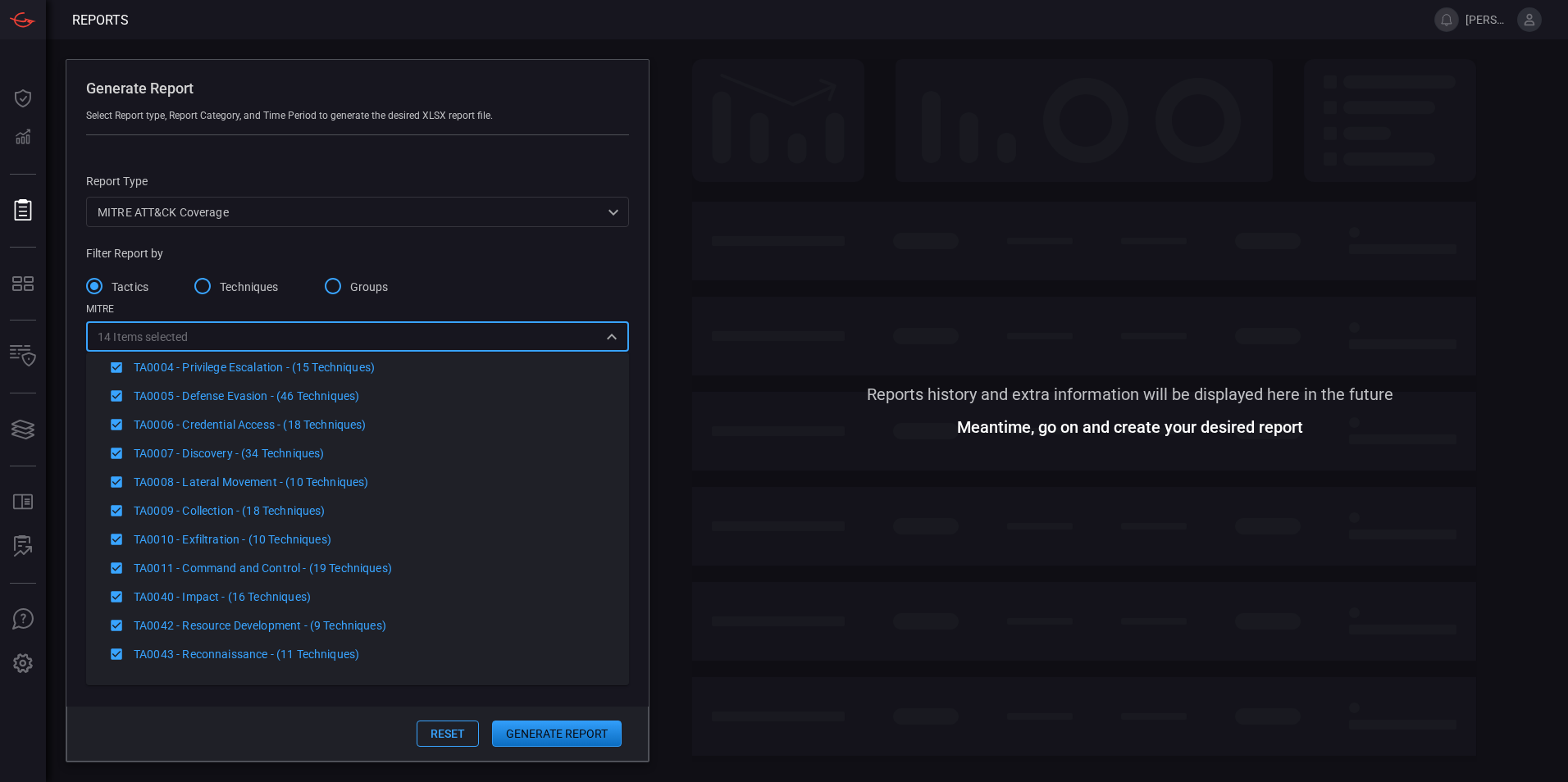
click at [439, 731] on button "Reset" at bounding box center [447, 733] width 62 height 26
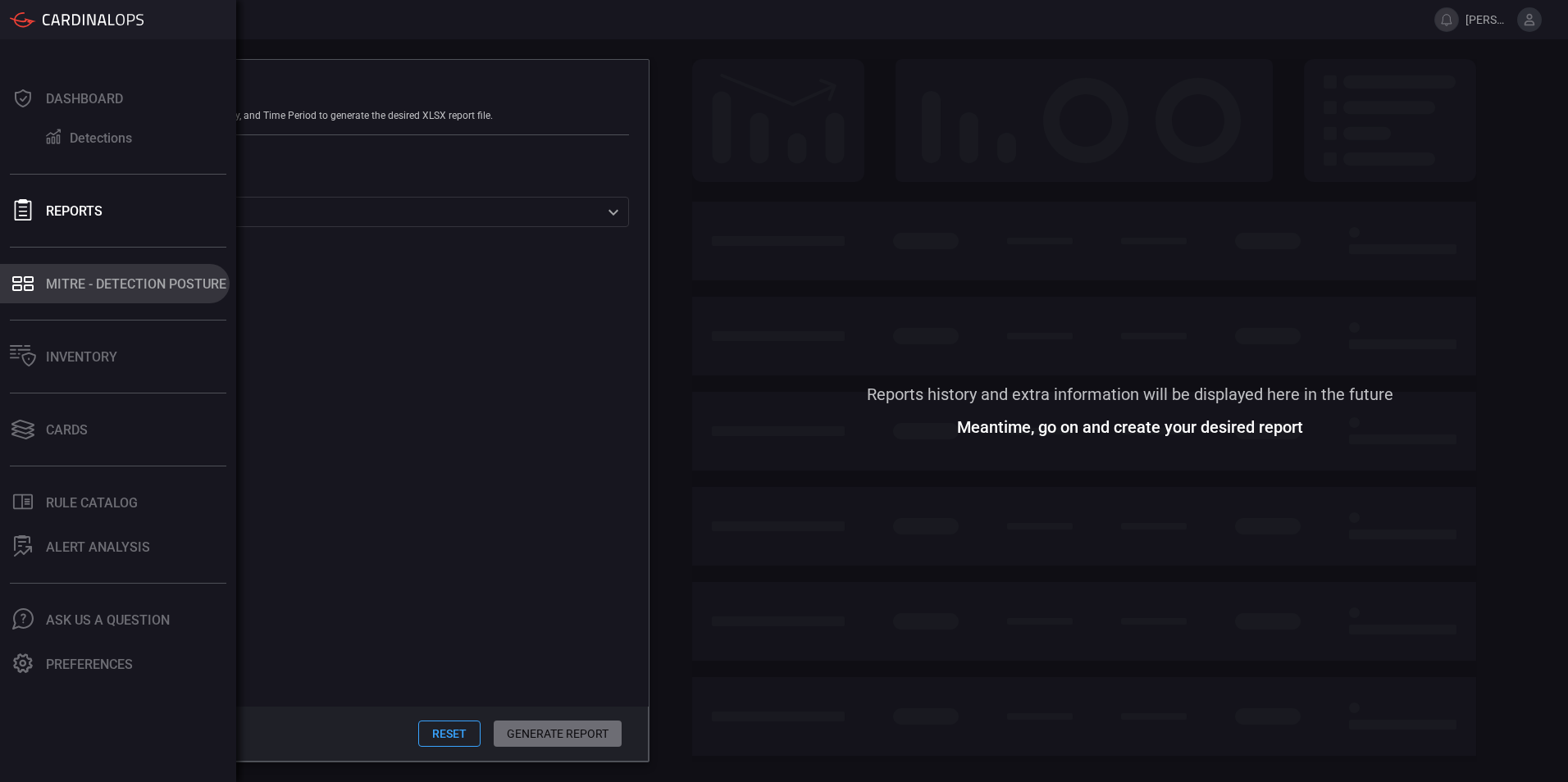
click at [105, 280] on div "MITRE - Detection Posture" at bounding box center [136, 284] width 181 height 15
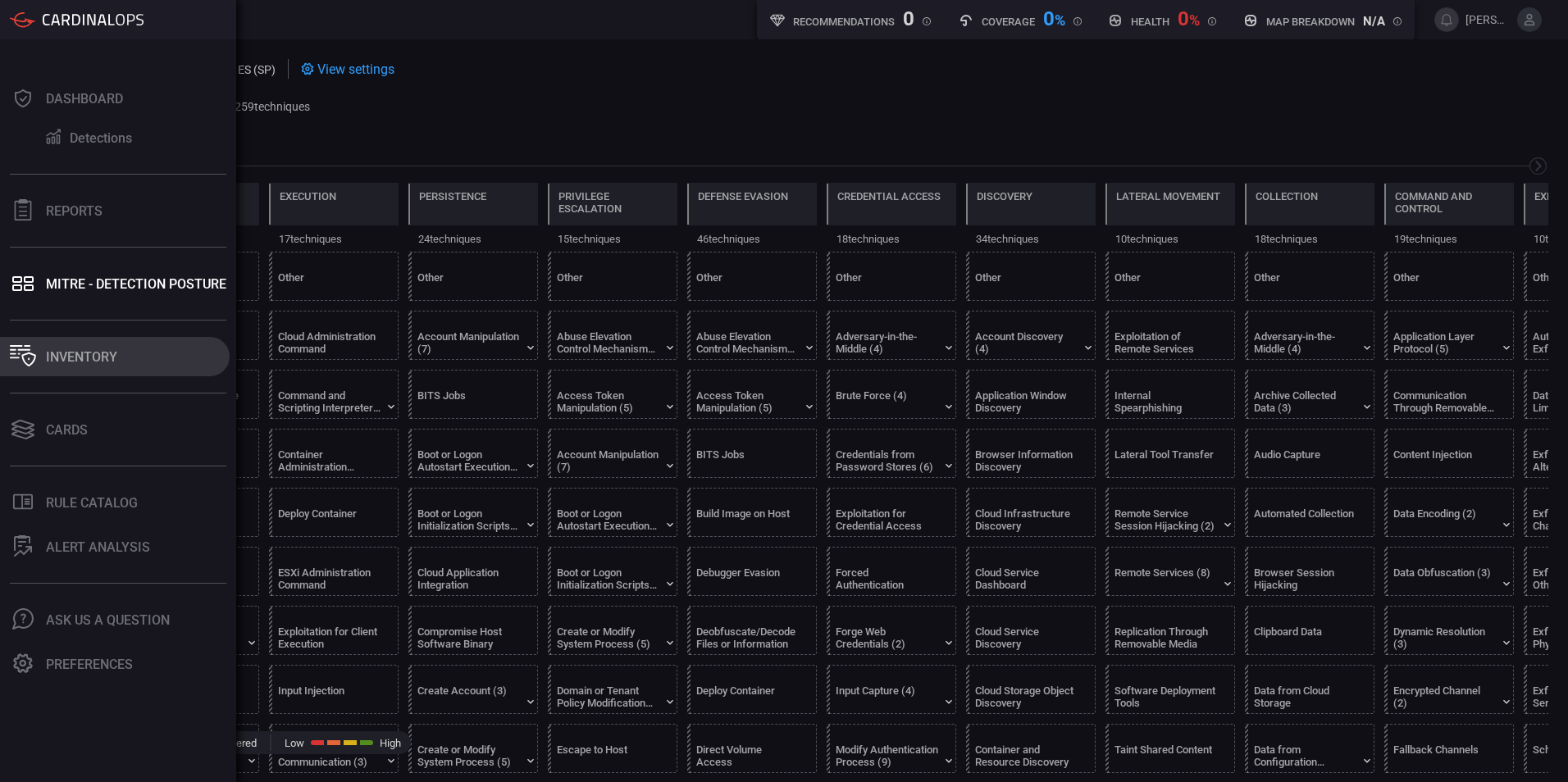
click at [70, 355] on div "Inventory" at bounding box center [82, 357] width 72 height 15
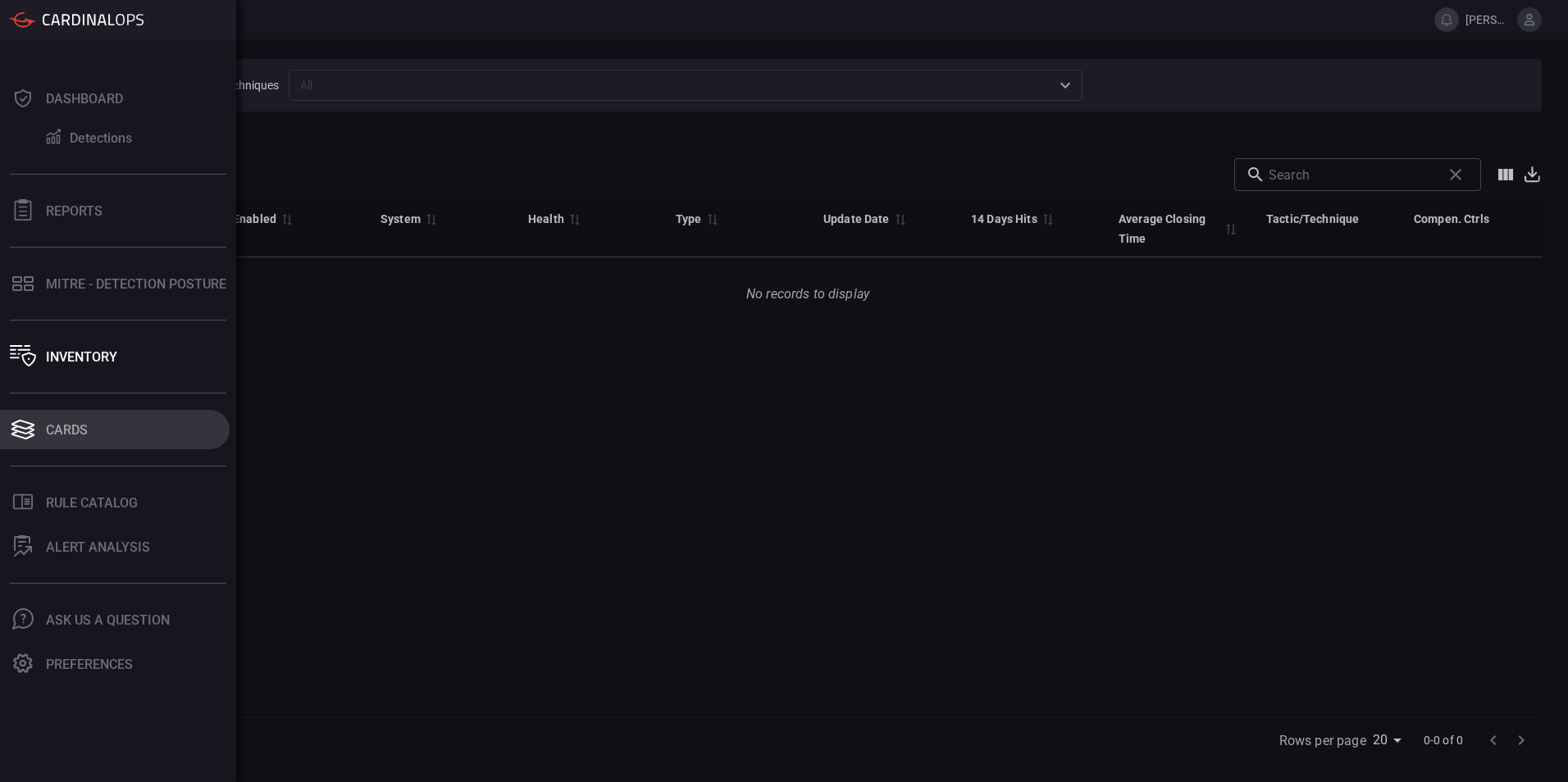
click at [62, 427] on div "Cards" at bounding box center [66, 430] width 42 height 15
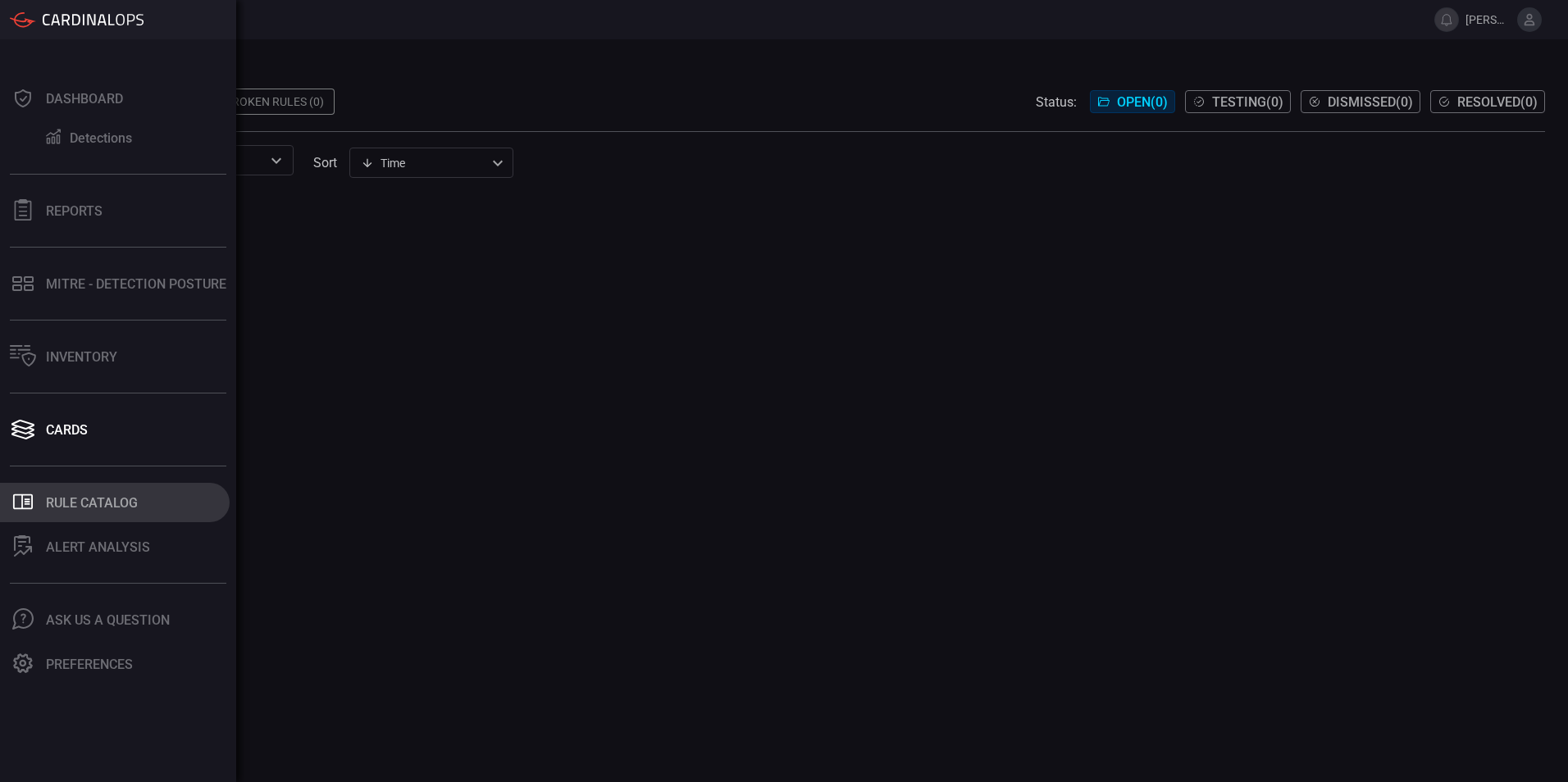
click at [60, 495] on div "Rule Catalog" at bounding box center [92, 503] width 92 height 15
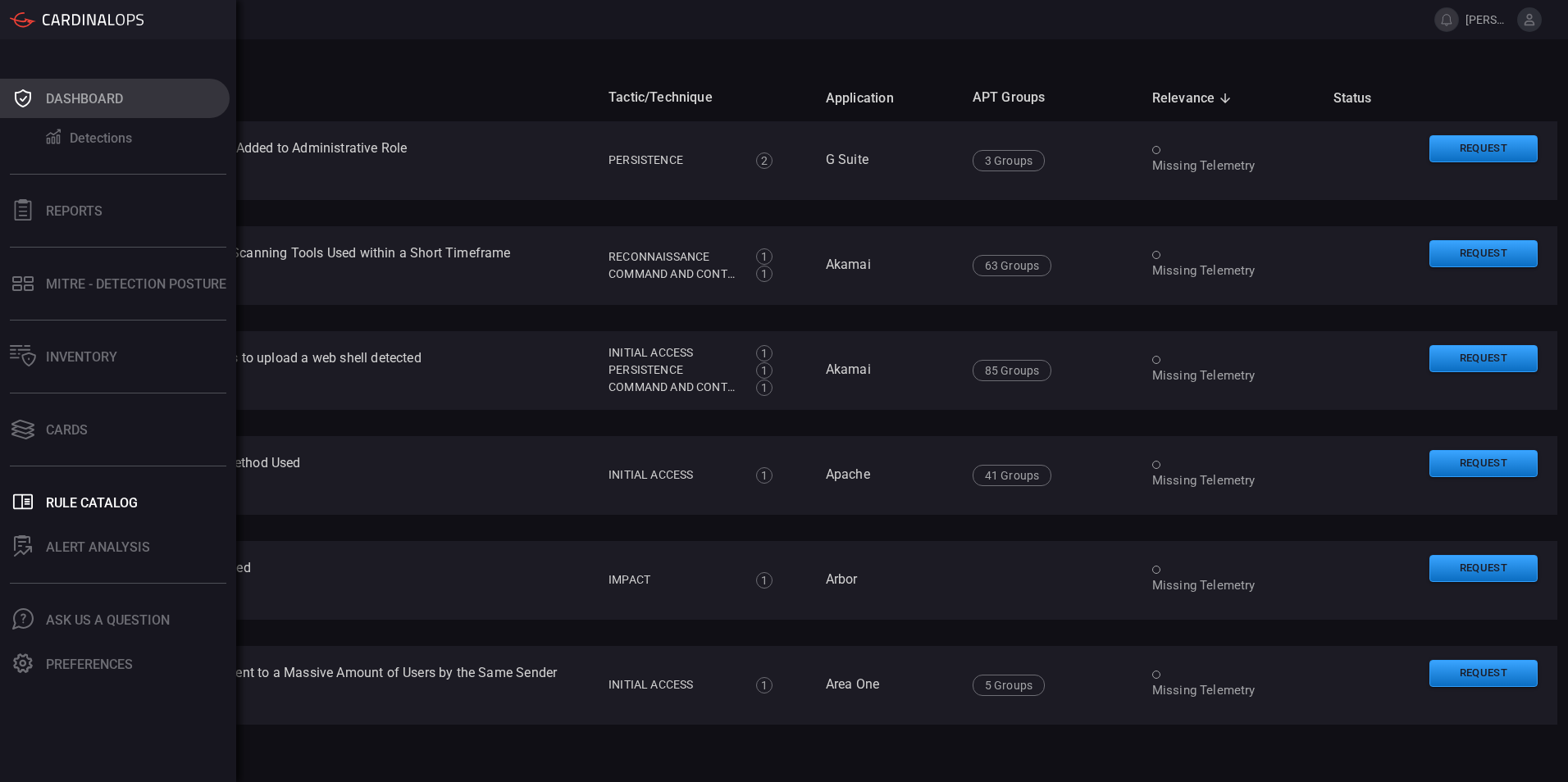
click at [77, 101] on div "Dashboard" at bounding box center [84, 99] width 77 height 15
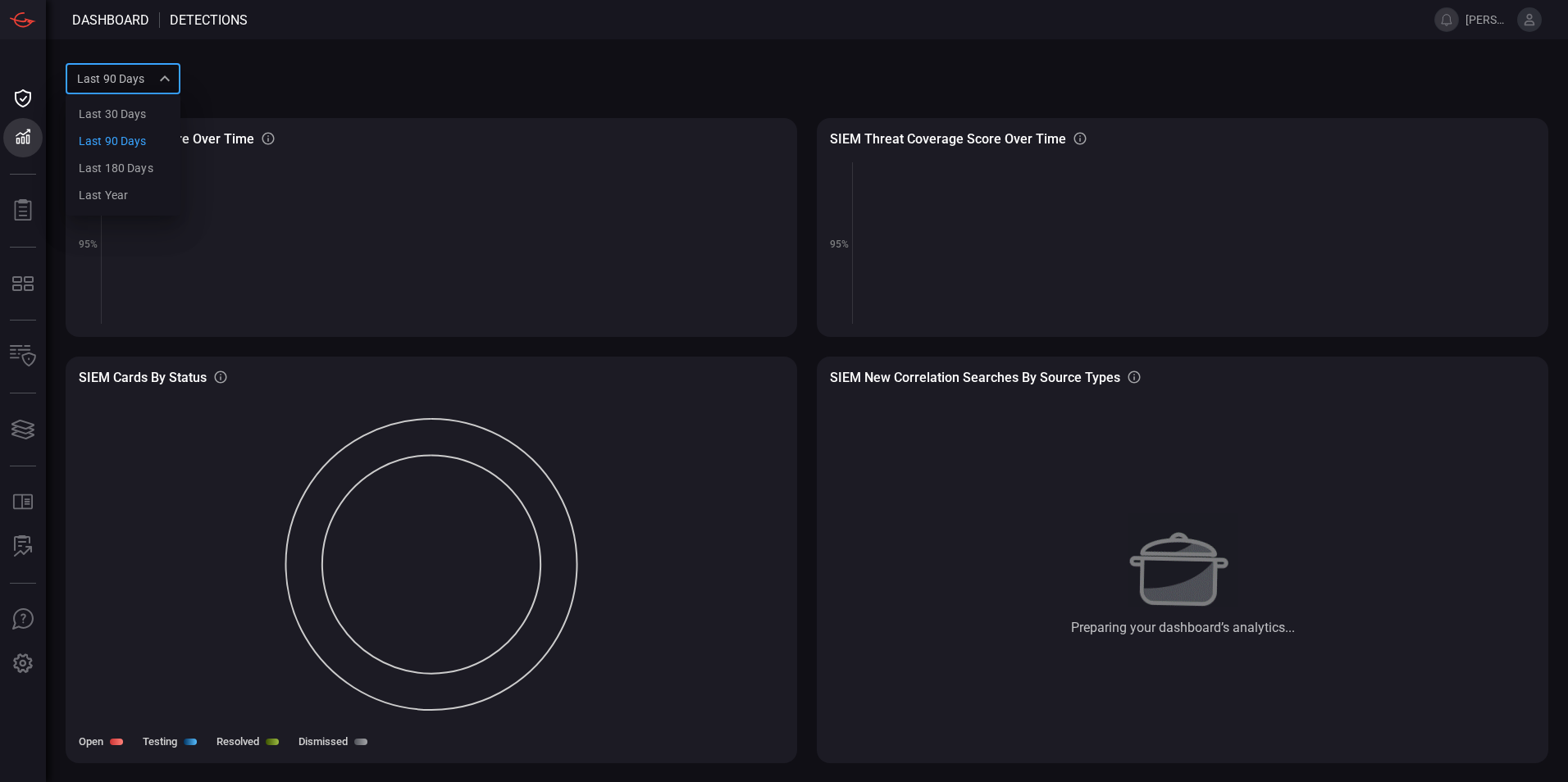
click at [164, 74] on div "Last 90 days quarter Last 30 days Last 90 days Last 180 days Last year ​" at bounding box center [123, 78] width 115 height 31
click at [129, 122] on div "Last 30 days" at bounding box center [112, 114] width 68 height 17
type input "month"
click at [1530, 22] on icon at bounding box center [1529, 19] width 14 height 14
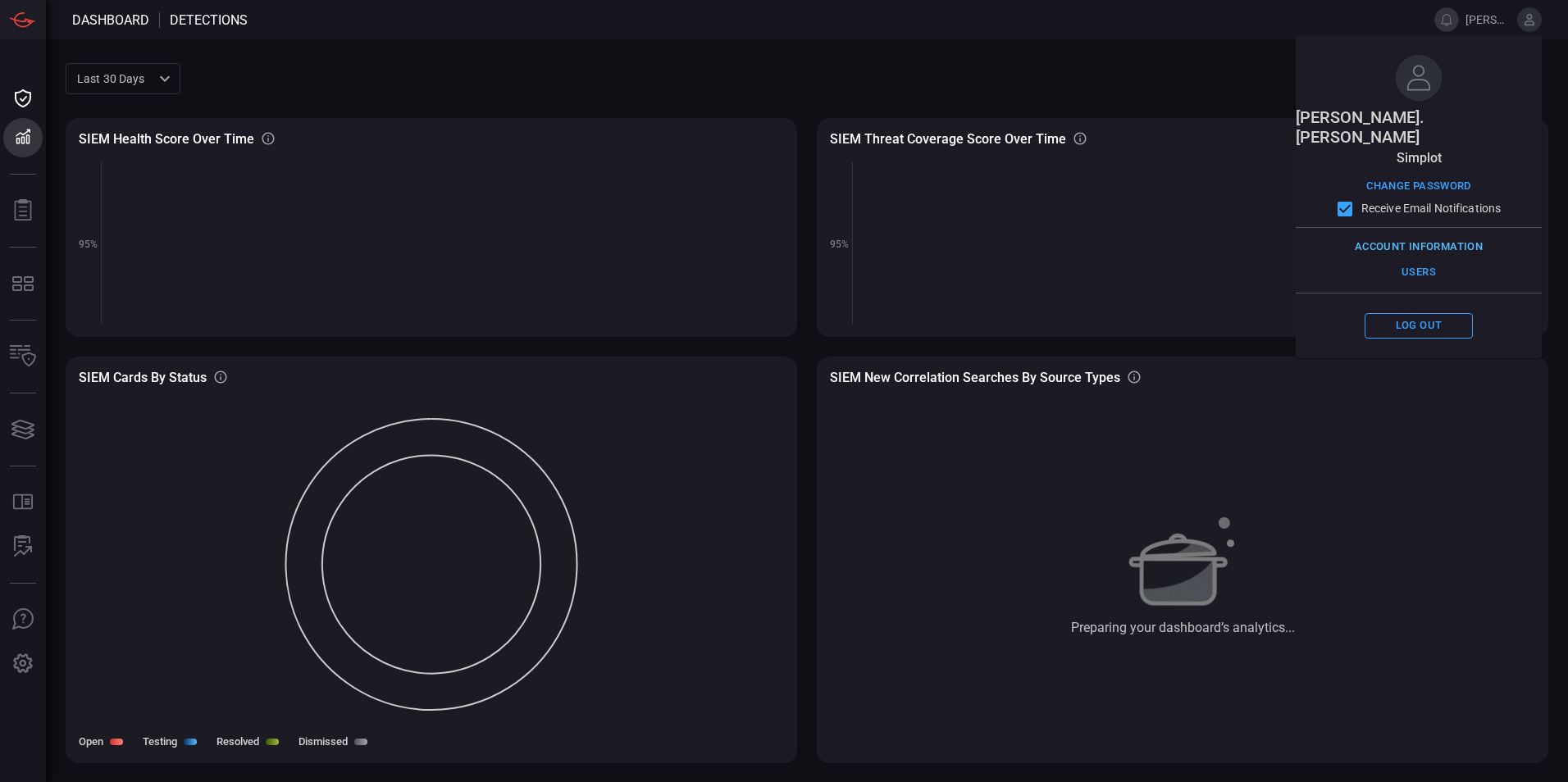
click at [1425, 234] on button "Account Information" at bounding box center [1419, 247] width 136 height 26
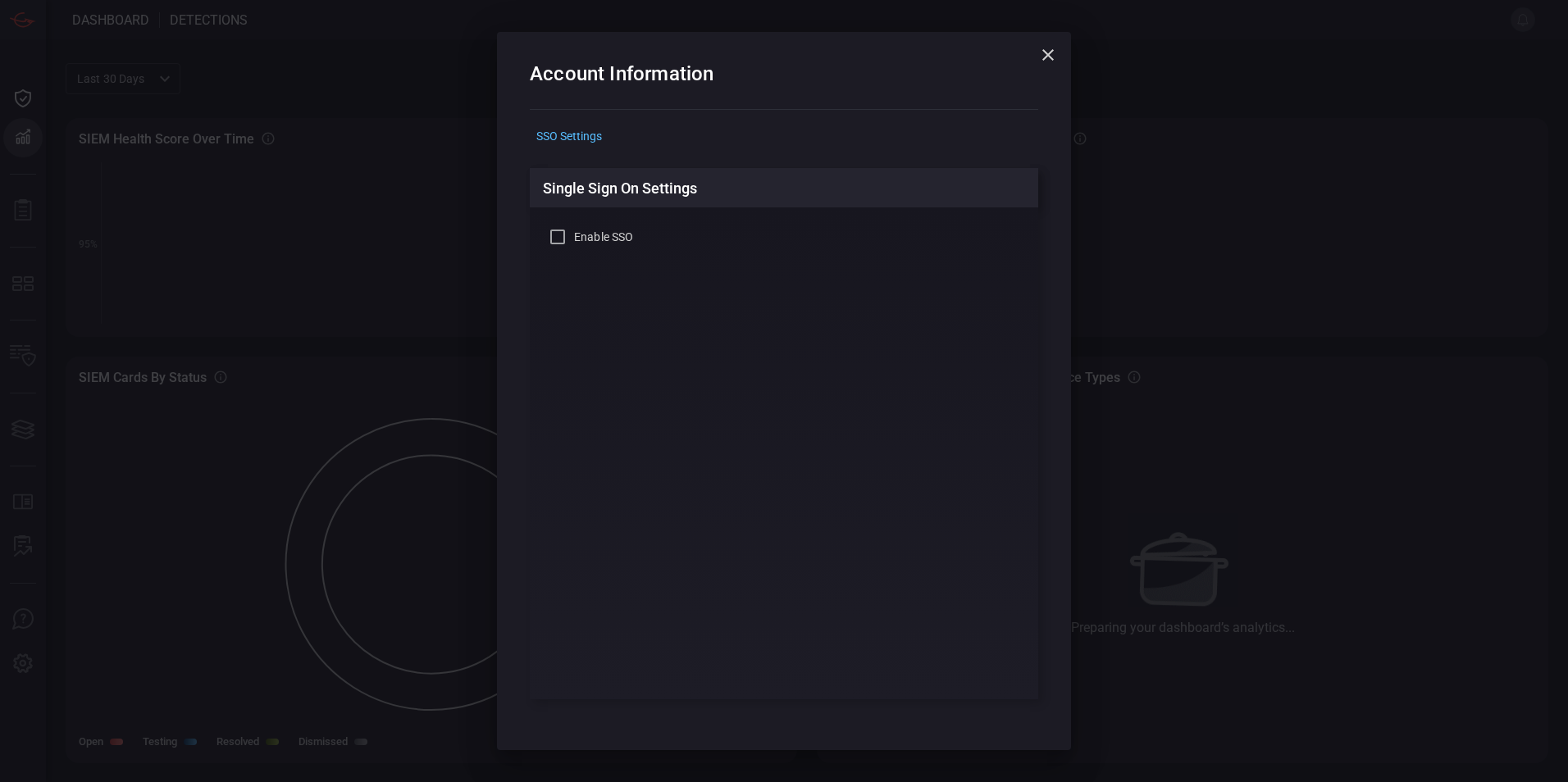
click at [1047, 55] on icon "button" at bounding box center [1048, 55] width 11 height 11
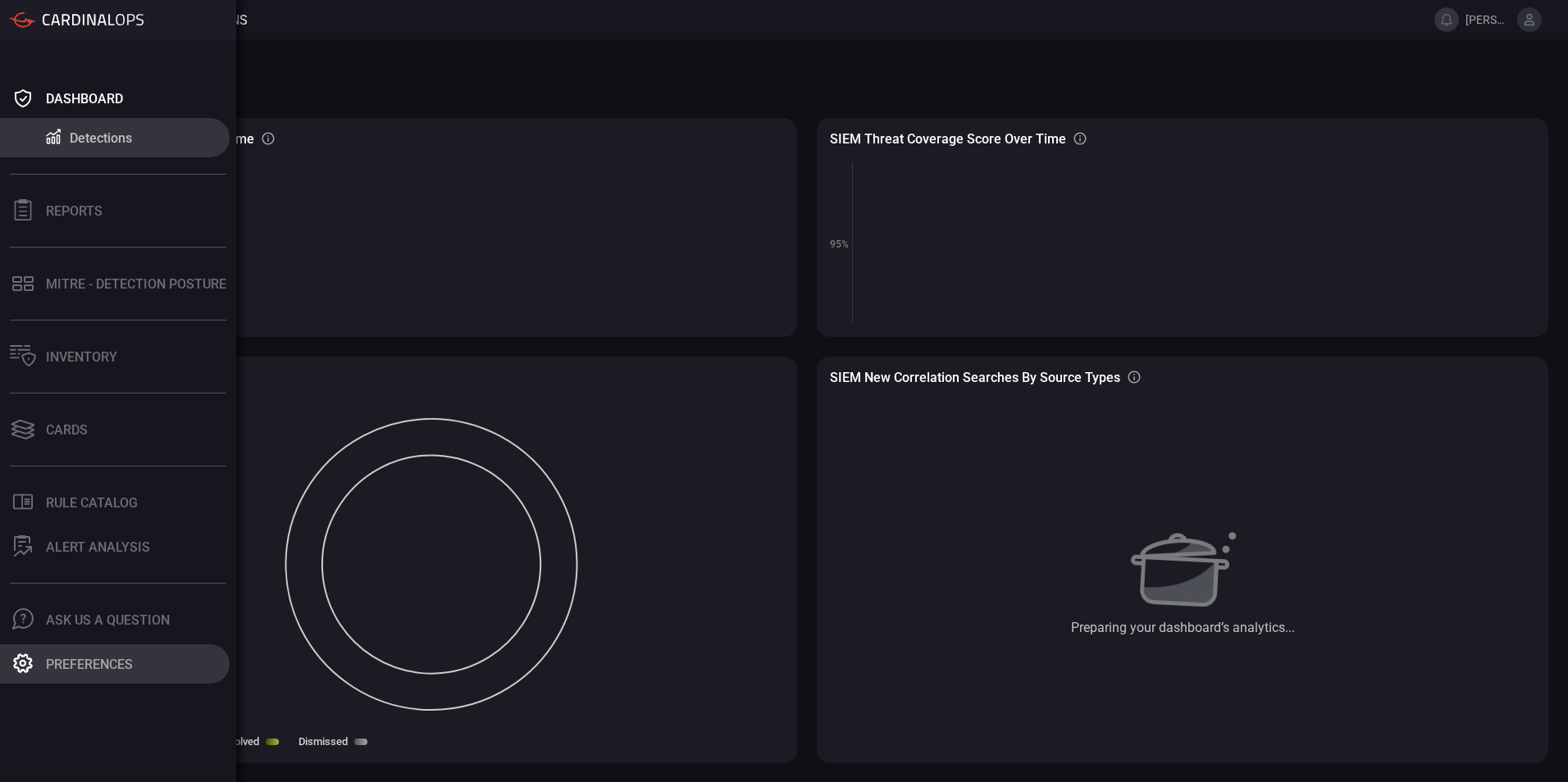
click at [24, 659] on icon at bounding box center [22, 663] width 21 height 21
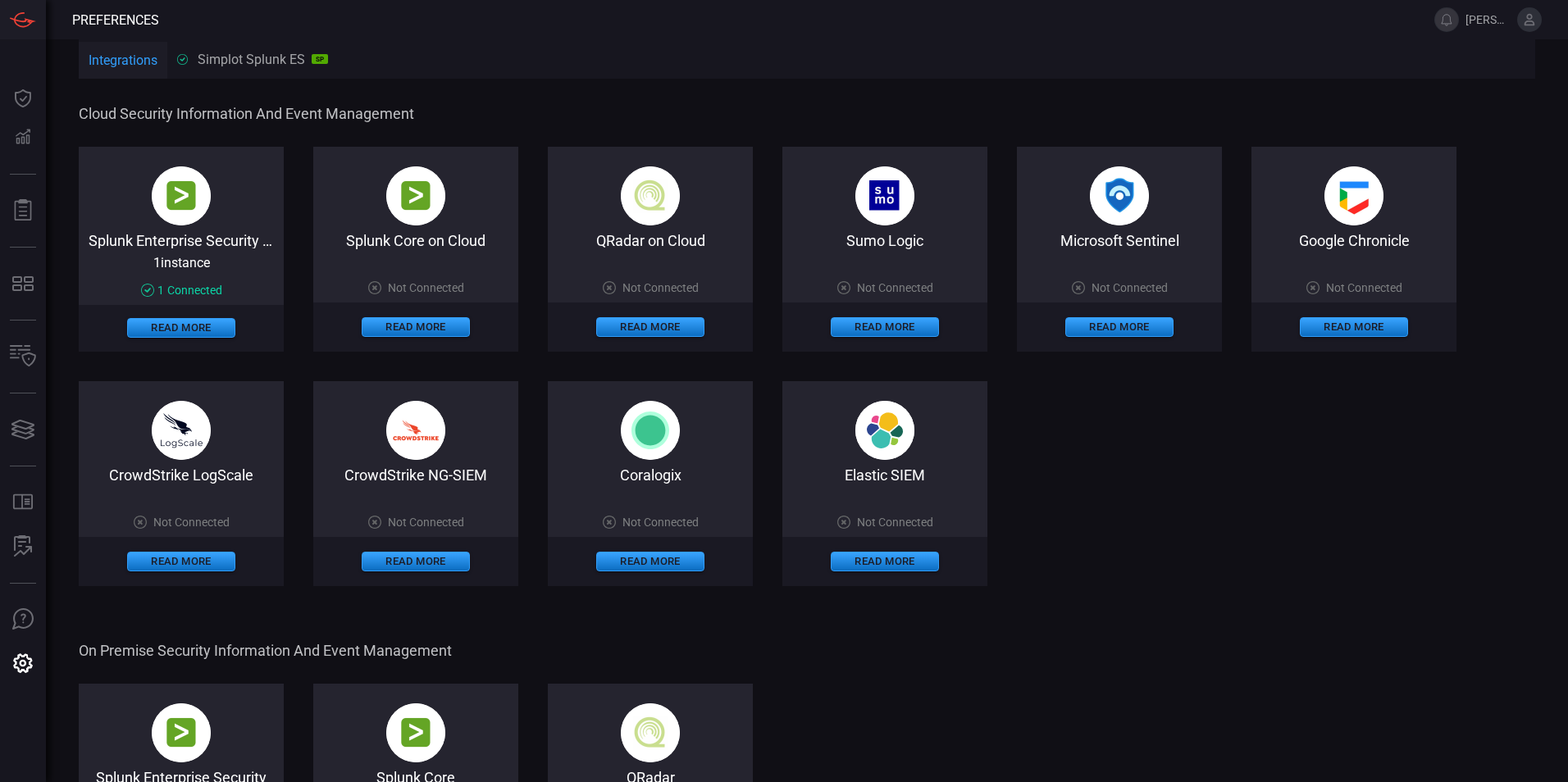
click at [192, 287] on span "Connected" at bounding box center [194, 290] width 55 height 13
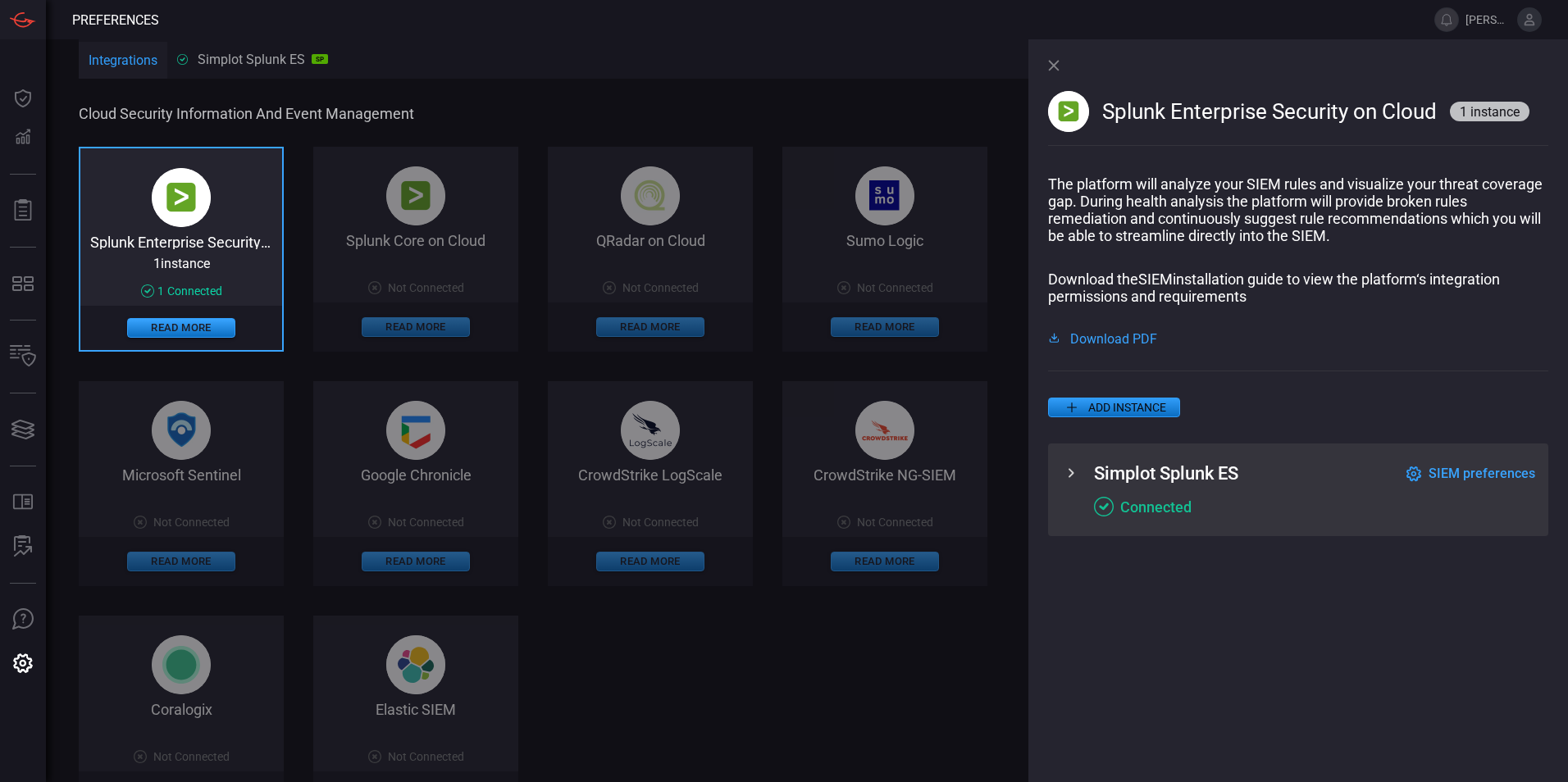
click at [1072, 474] on icon at bounding box center [1071, 473] width 20 height 20
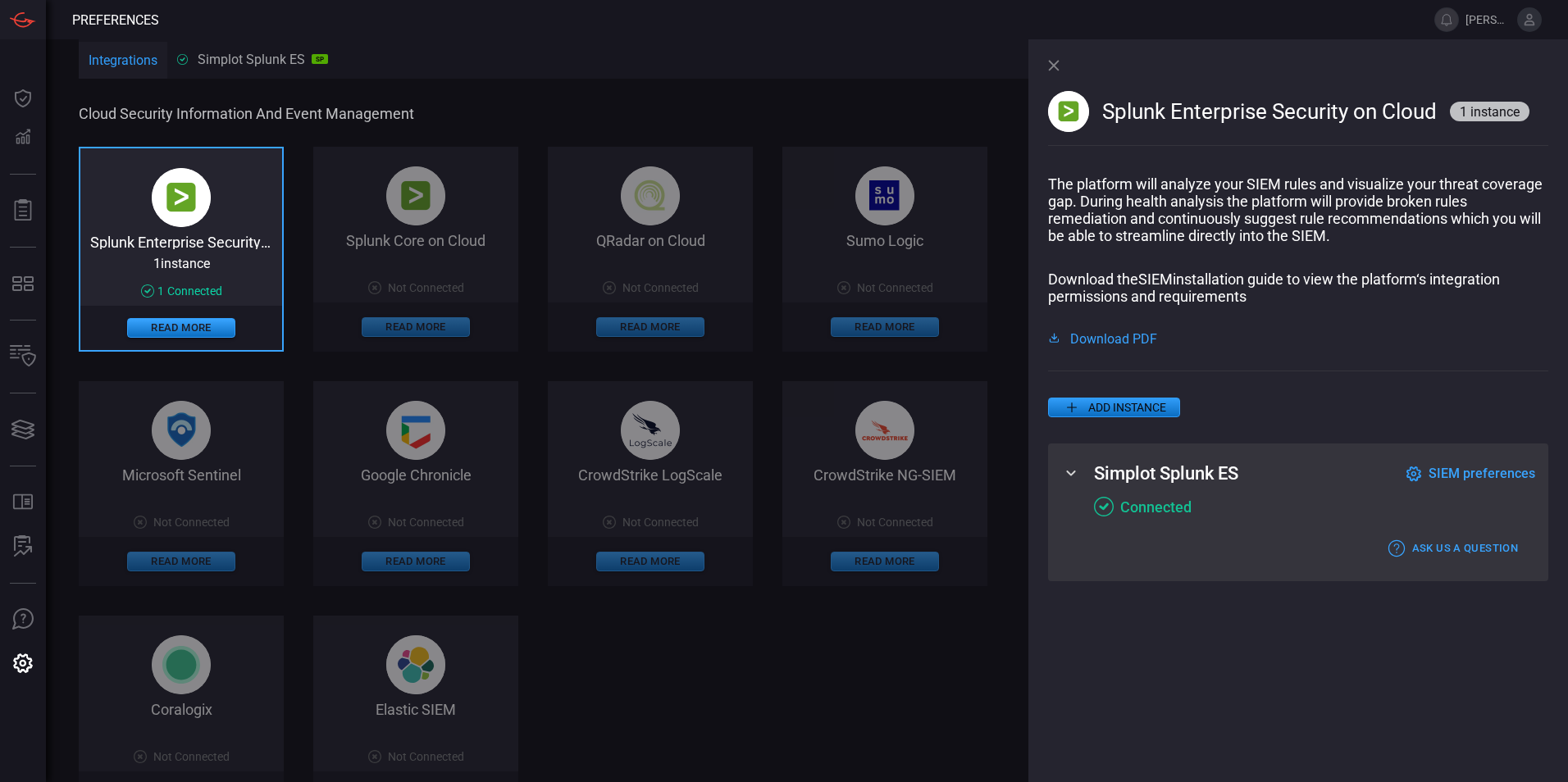
drag, startPoint x: 1053, startPoint y: 66, endPoint x: 672, endPoint y: 2, distance: 386.3
click at [1052, 66] on icon at bounding box center [1053, 65] width 11 height 11
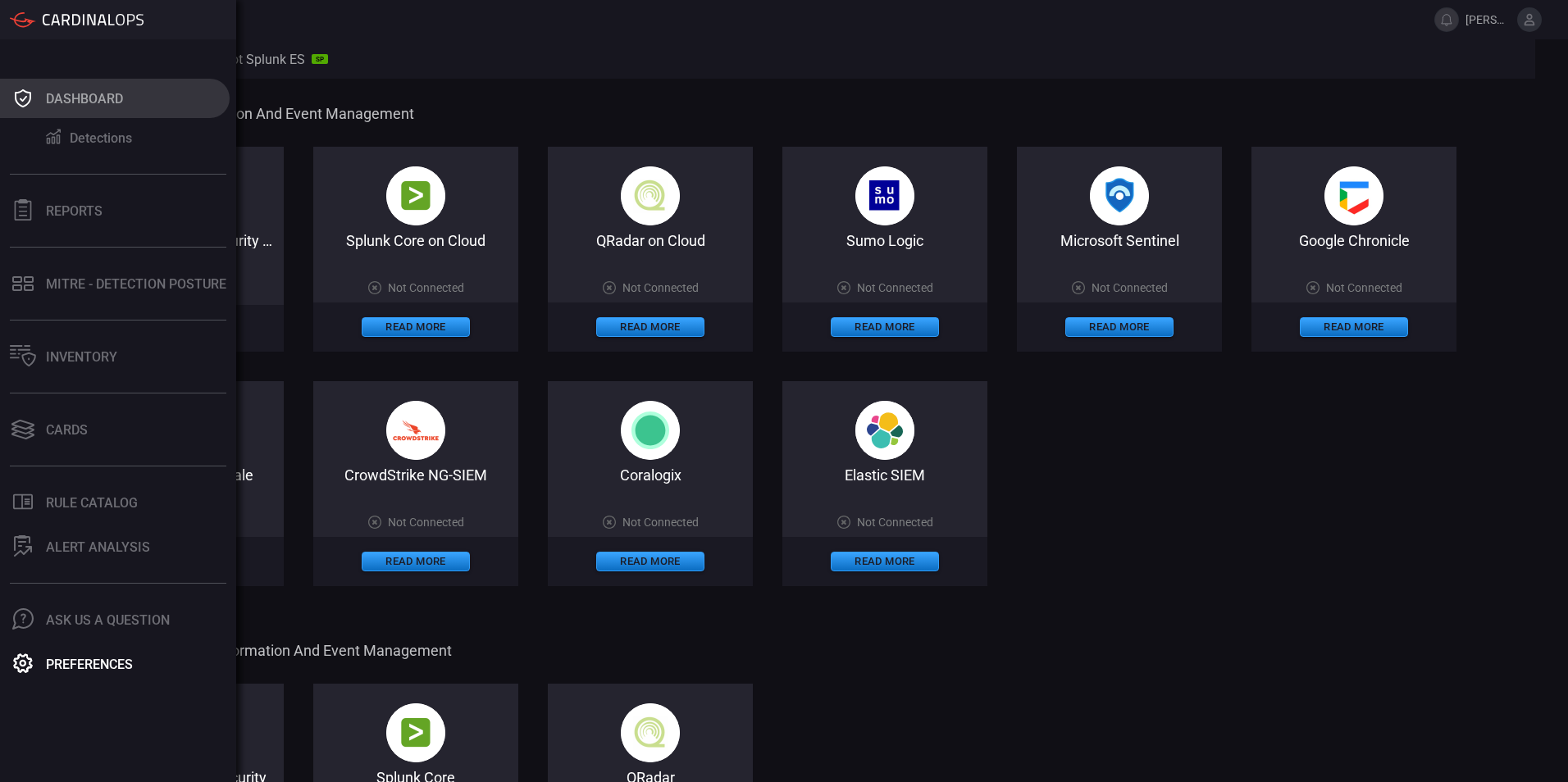
click at [31, 91] on icon at bounding box center [23, 98] width 26 height 23
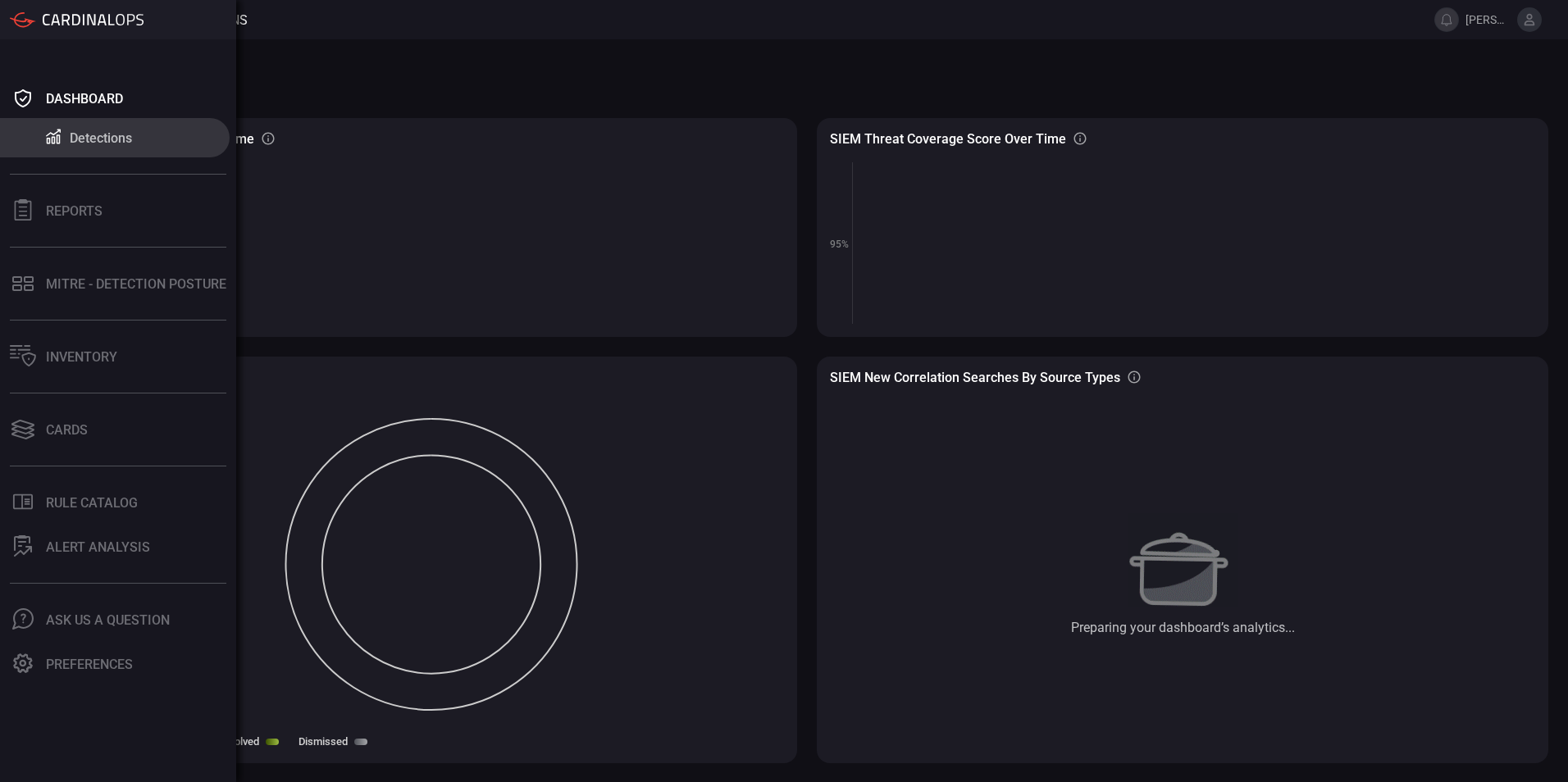
click at [99, 137] on div "Detections" at bounding box center [101, 138] width 62 height 15
click at [104, 279] on div "MITRE - Detection Posture" at bounding box center [136, 284] width 181 height 15
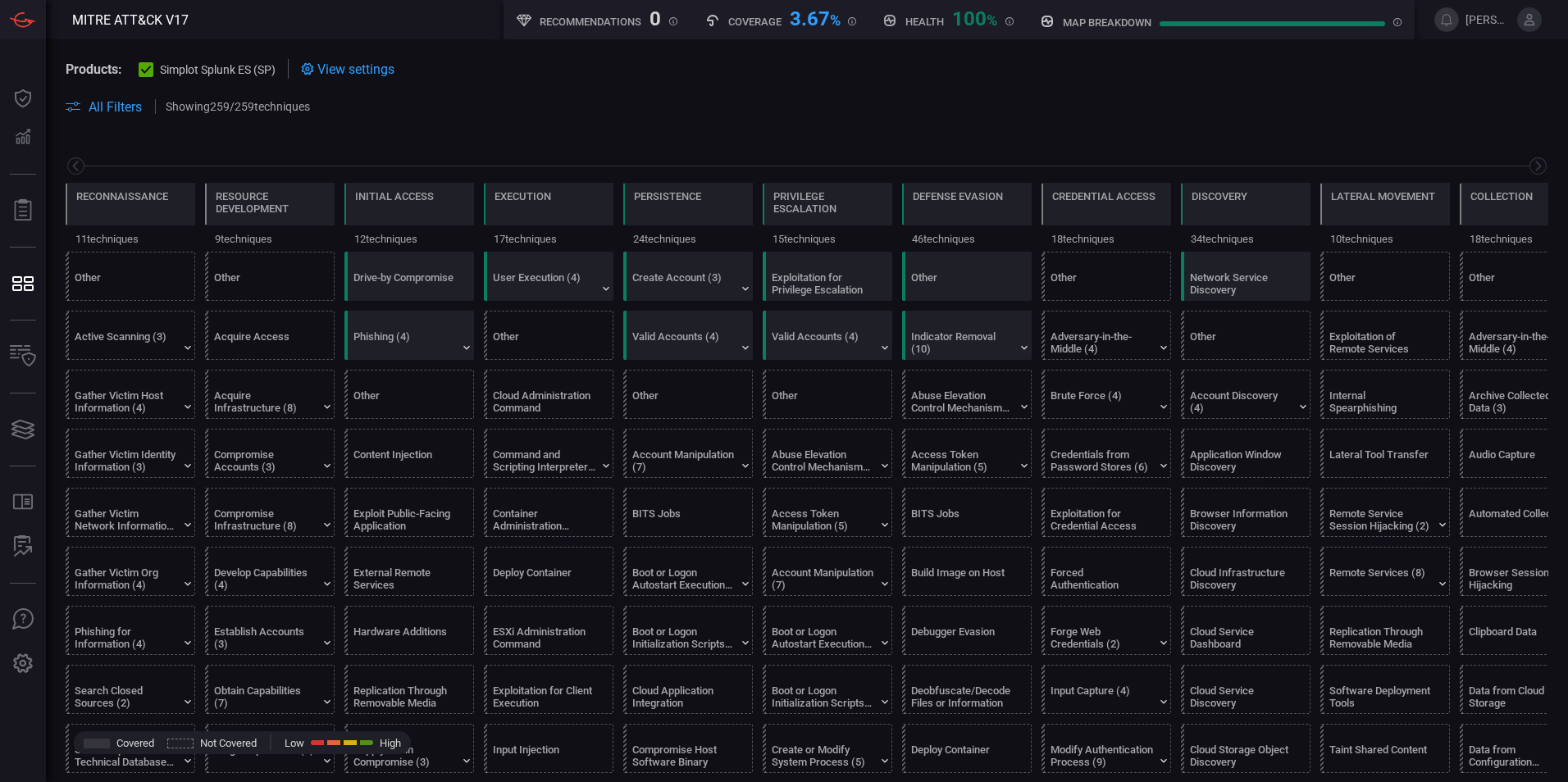
scroll to position [0, 215]
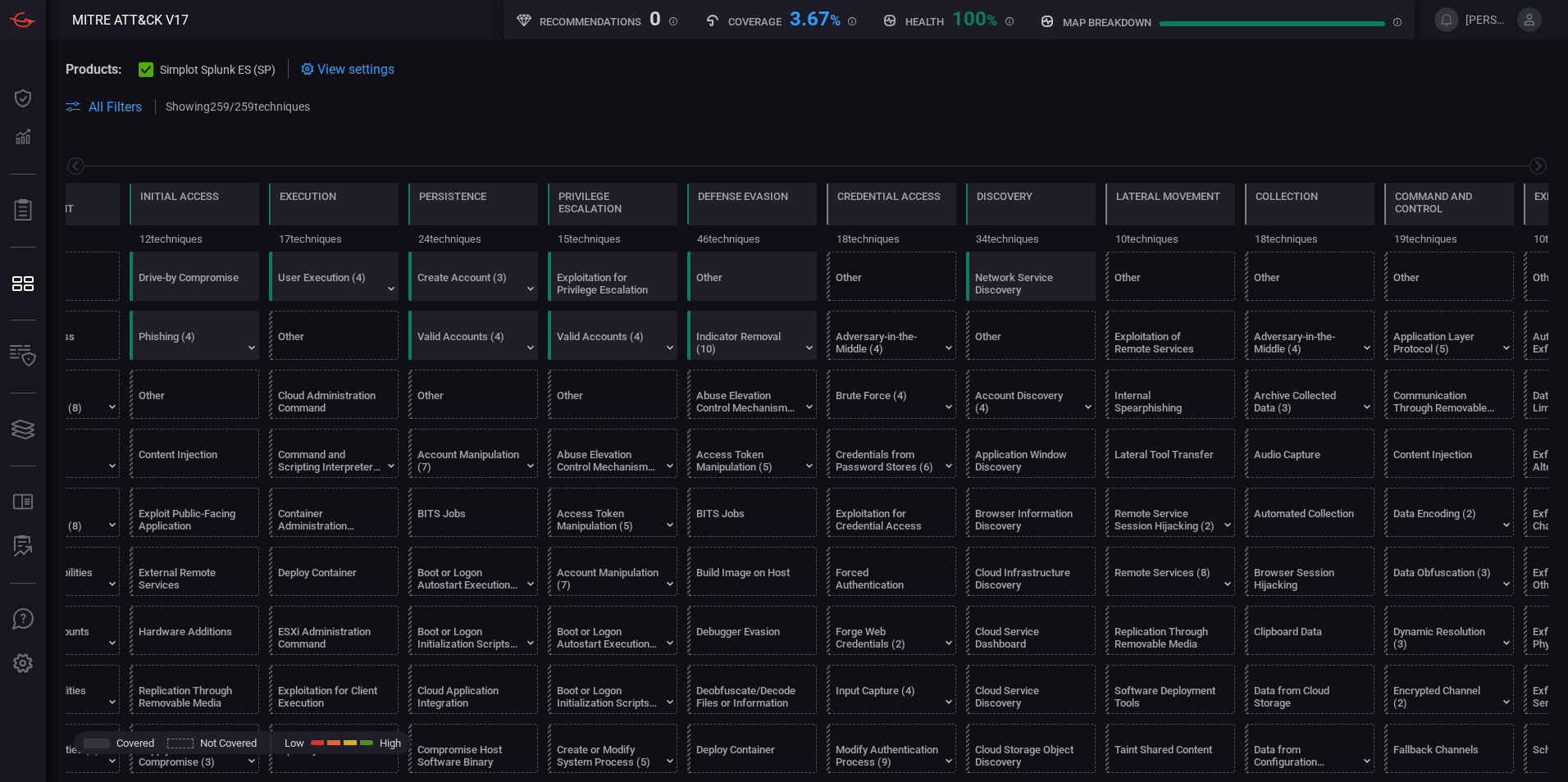
click at [118, 110] on span "All Filters" at bounding box center [115, 106] width 54 height 15
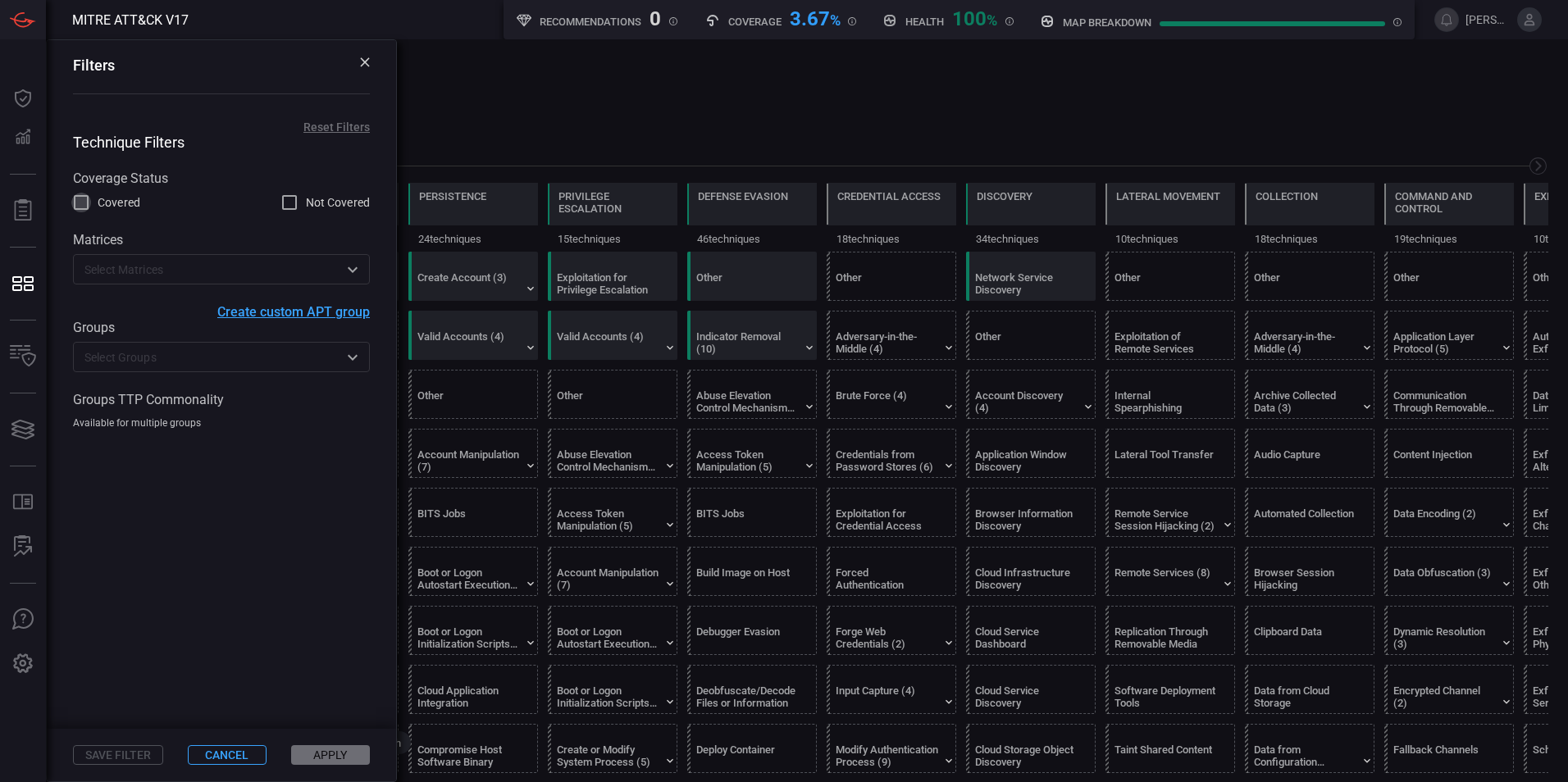
click at [89, 209] on input "Covered" at bounding box center [81, 202] width 20 height 20
checkbox input "true"
click at [331, 756] on button "Apply" at bounding box center [330, 755] width 78 height 20
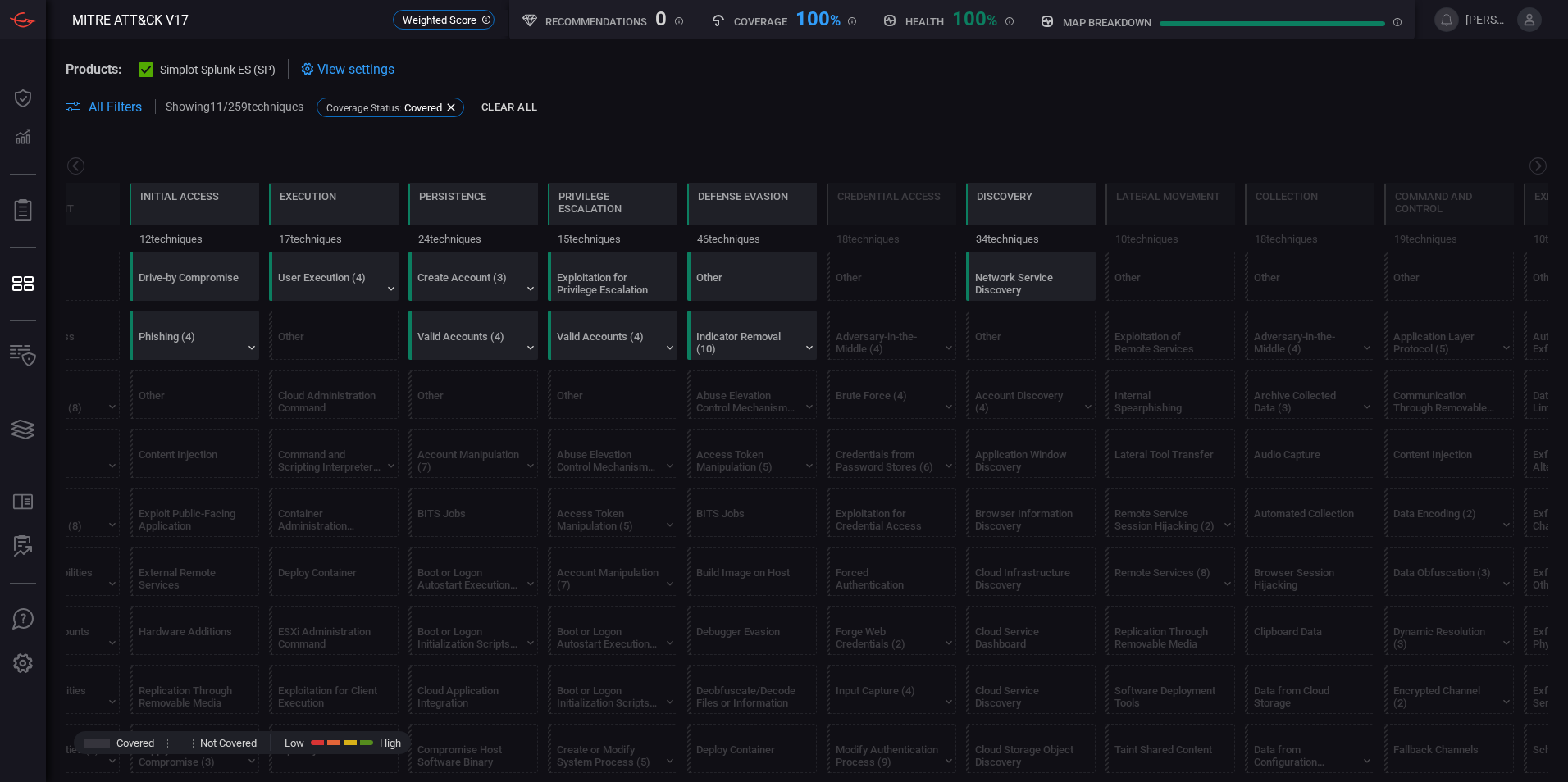
click at [113, 106] on span "All Filters" at bounding box center [115, 106] width 54 height 15
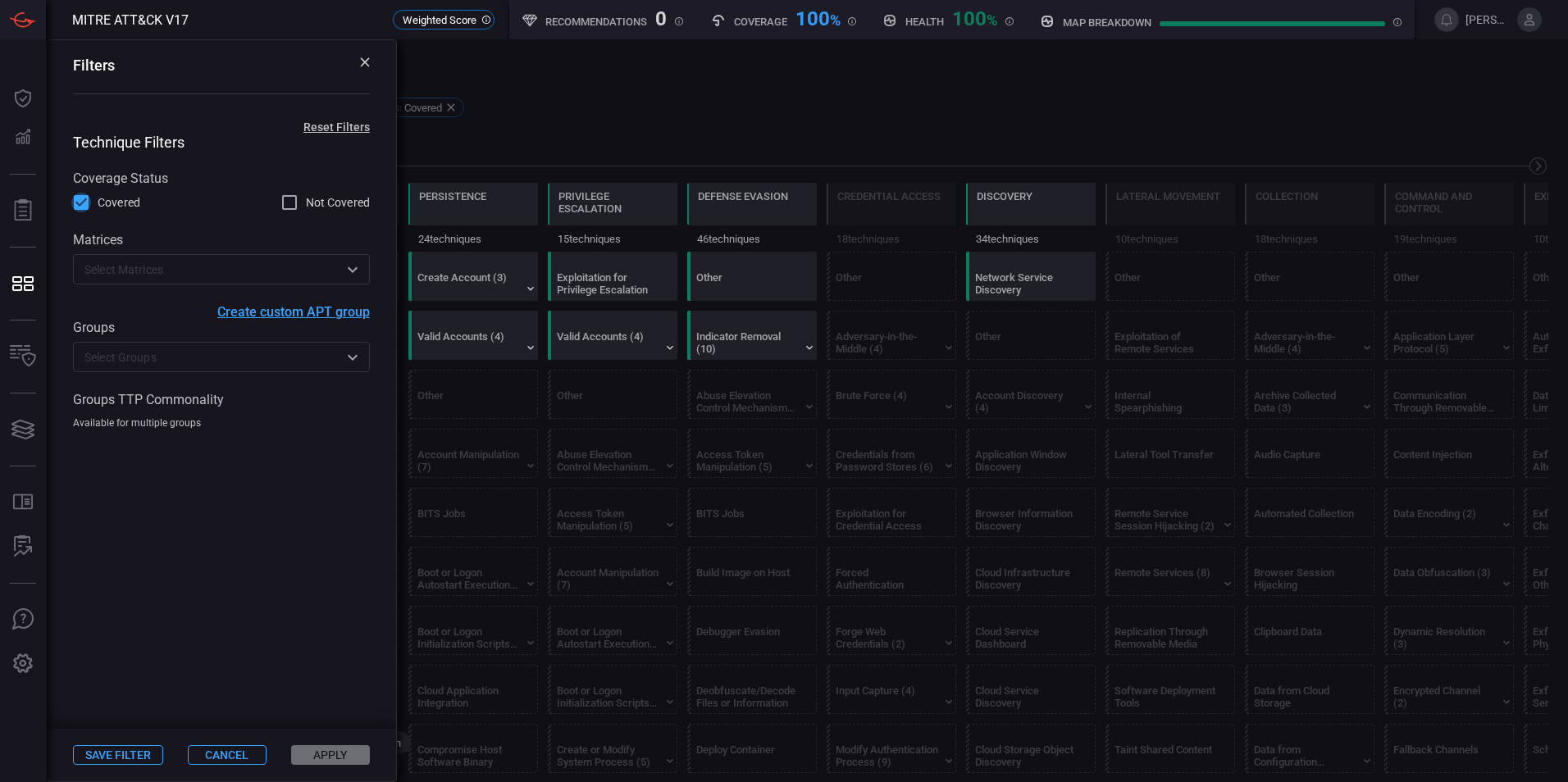
click at [78, 203] on input "Covered" at bounding box center [81, 202] width 20 height 20
checkbox input "false"
click at [312, 756] on button "Apply" at bounding box center [330, 755] width 78 height 20
